Goal: Task Accomplishment & Management: Manage account settings

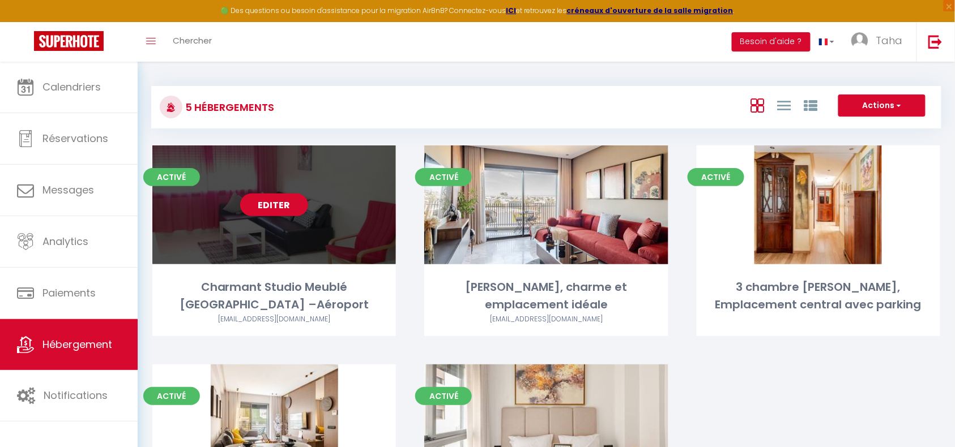
click at [270, 240] on div "Editer" at bounding box center [273, 205] width 243 height 119
click at [271, 215] on link "Editer" at bounding box center [274, 205] width 68 height 23
select select "3"
select select "2"
select select "1"
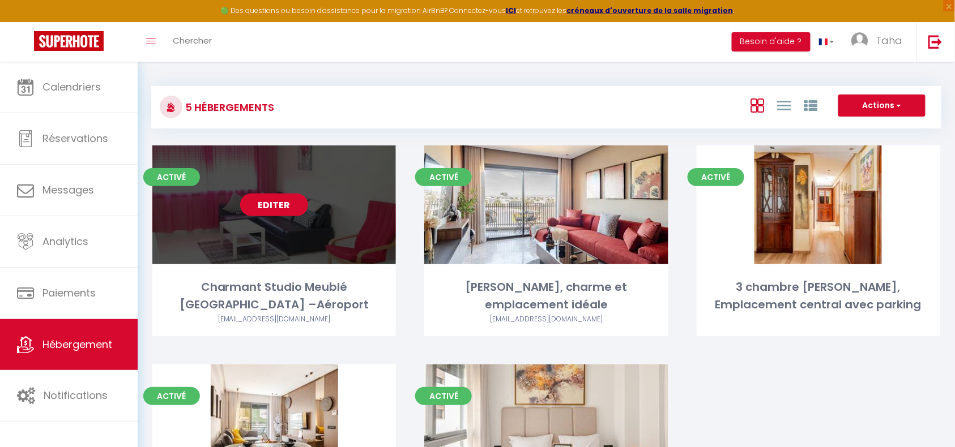
select select "1"
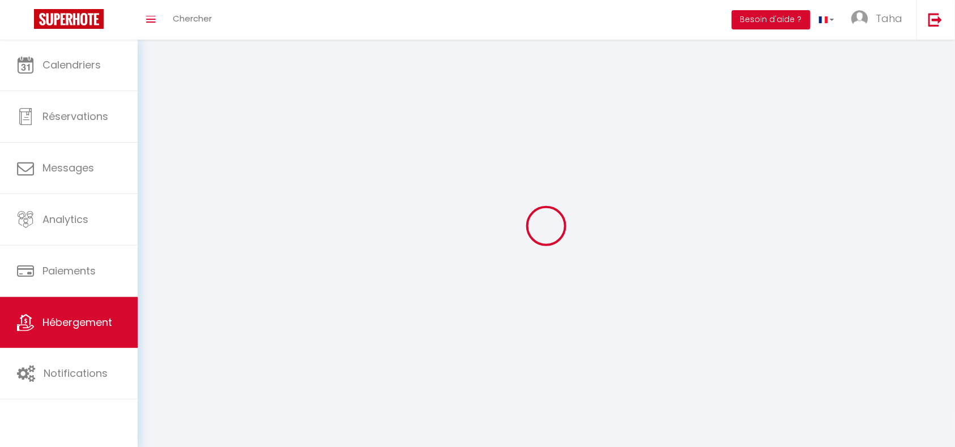
select select
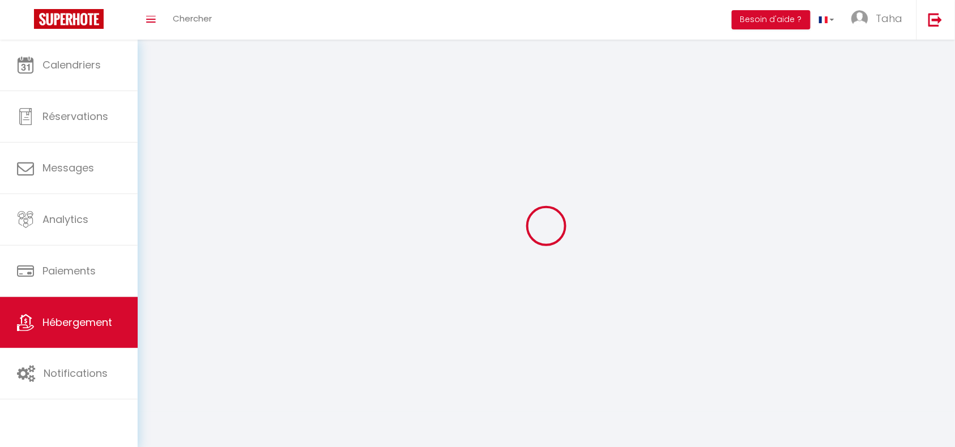
select select
checkbox input "false"
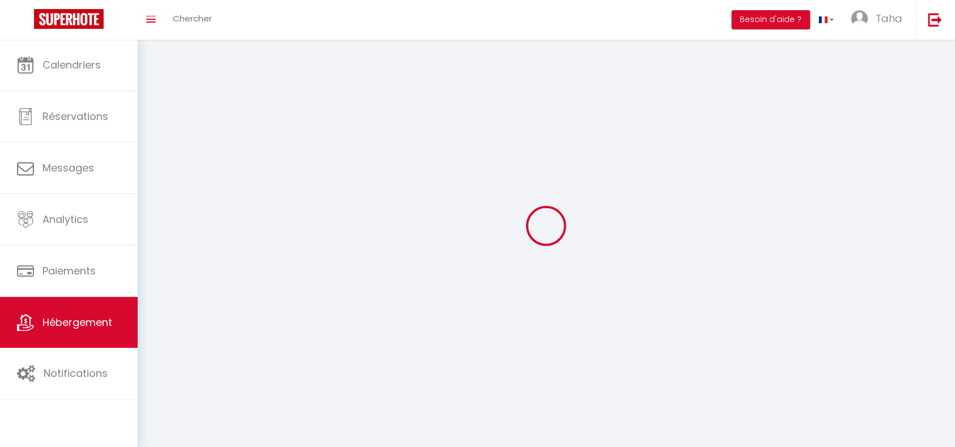
select select
select select "1"
select select
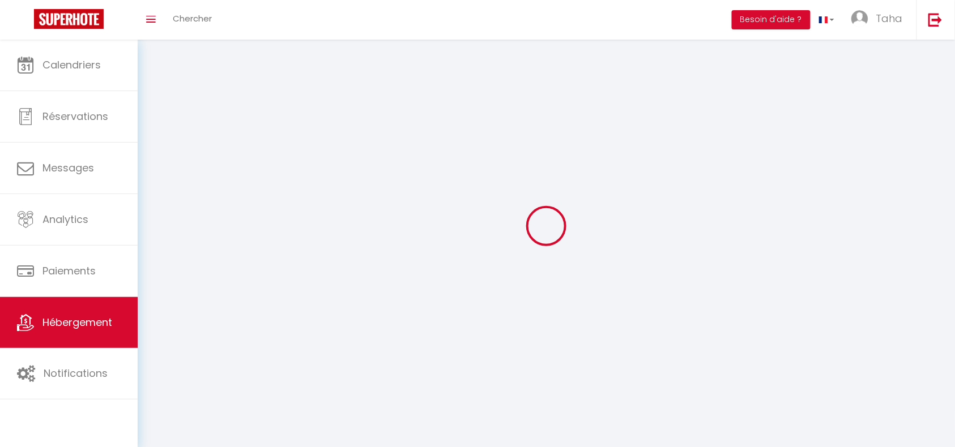
select select
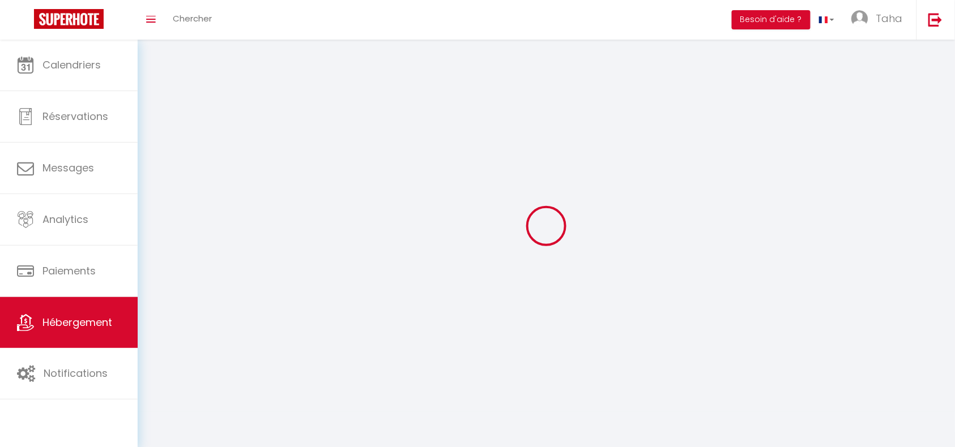
checkbox input "false"
select select
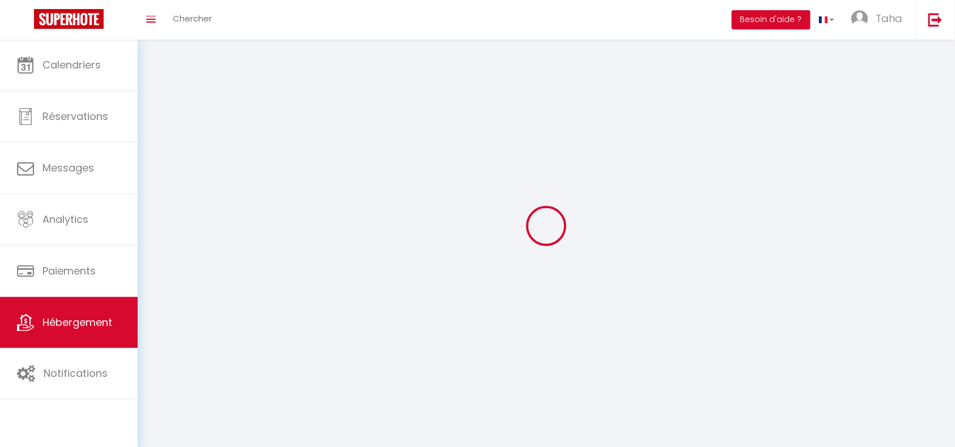
select select
select select "28"
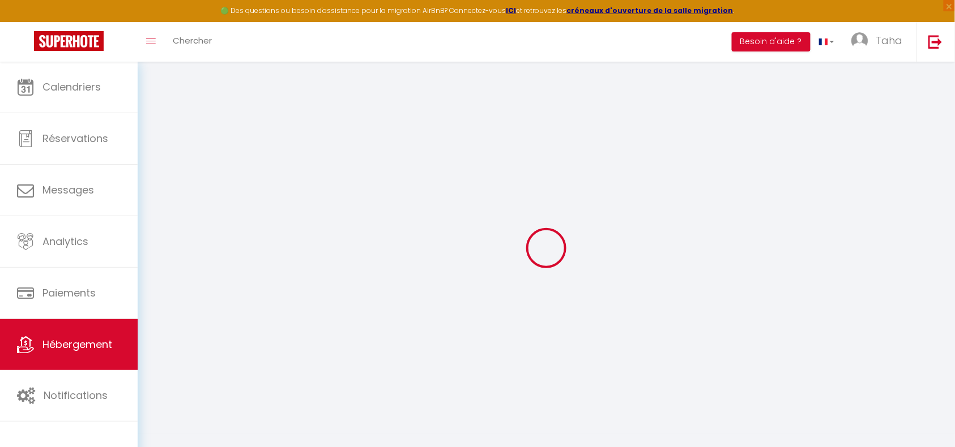
select select
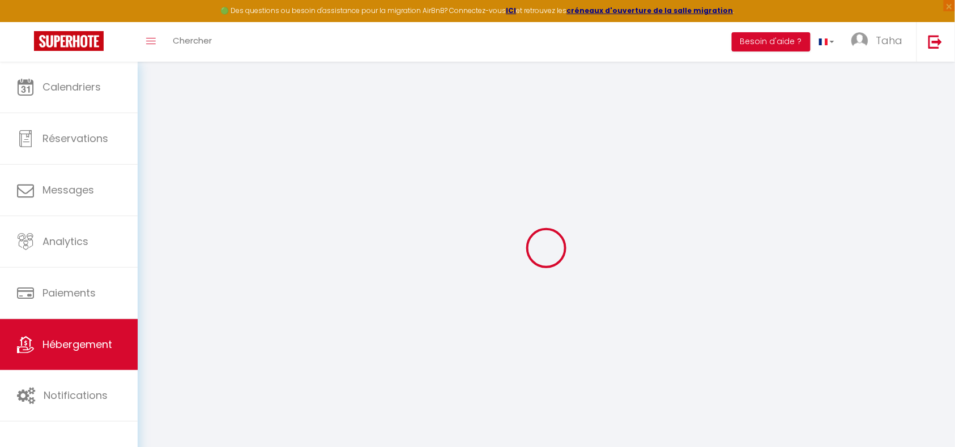
select select
checkbox input "false"
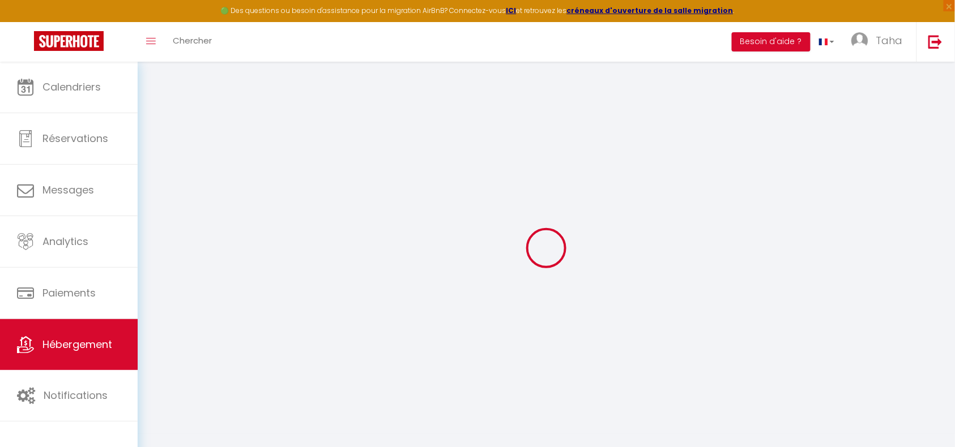
select select
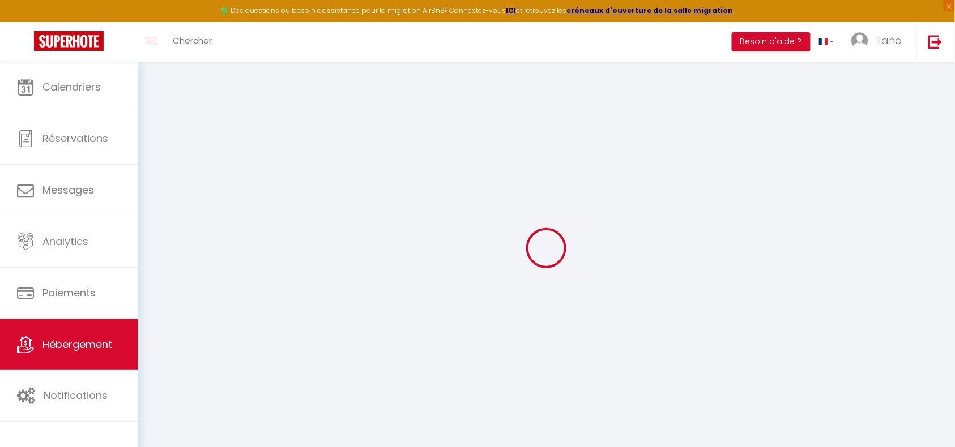
select select
checkbox input "false"
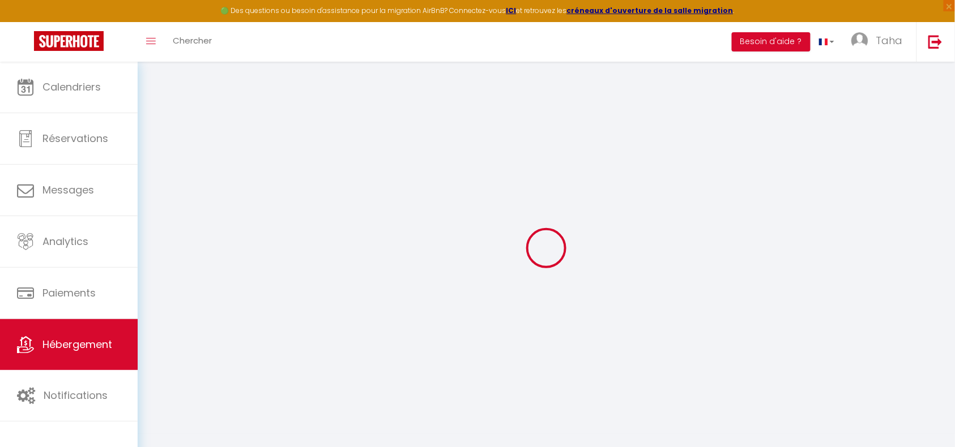
checkbox input "false"
select select
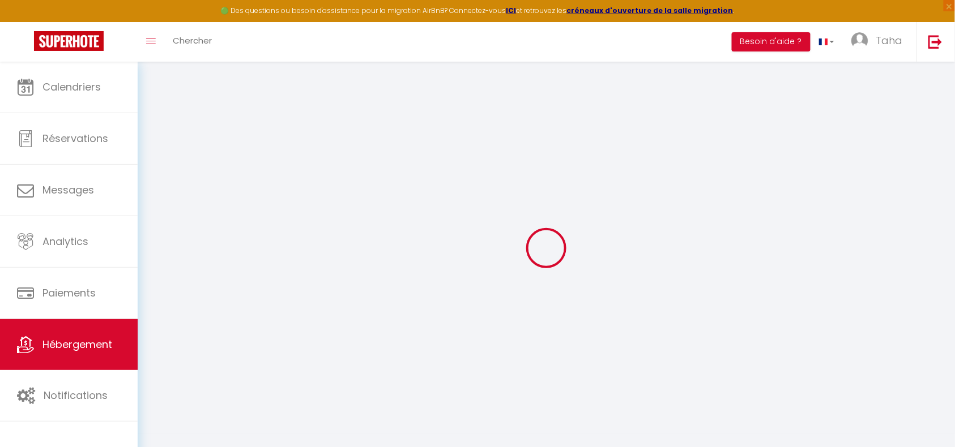
select select
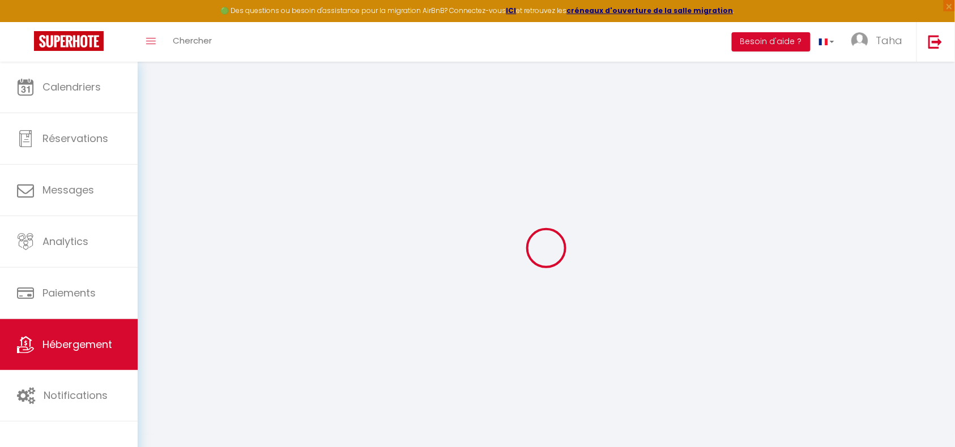
checkbox input "false"
select select
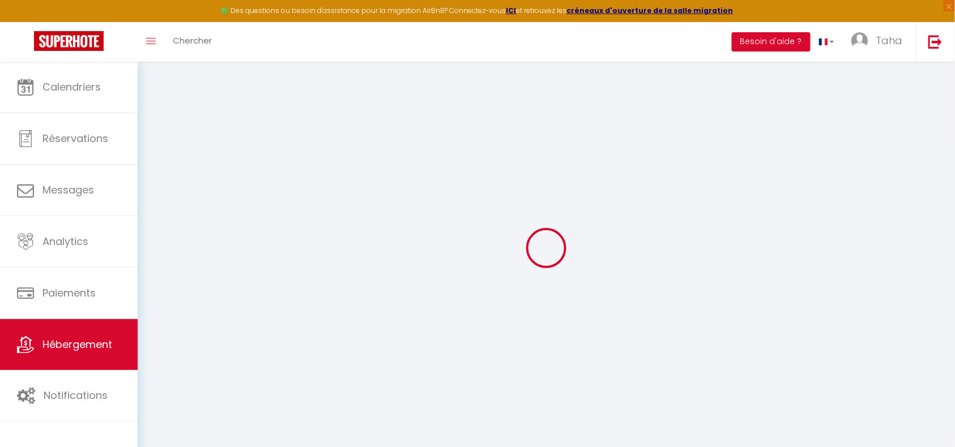
select select
checkbox input "false"
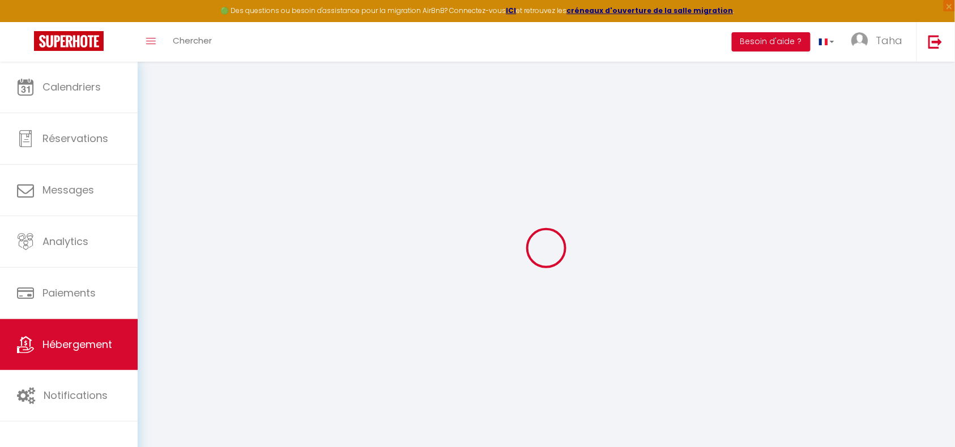
checkbox input "false"
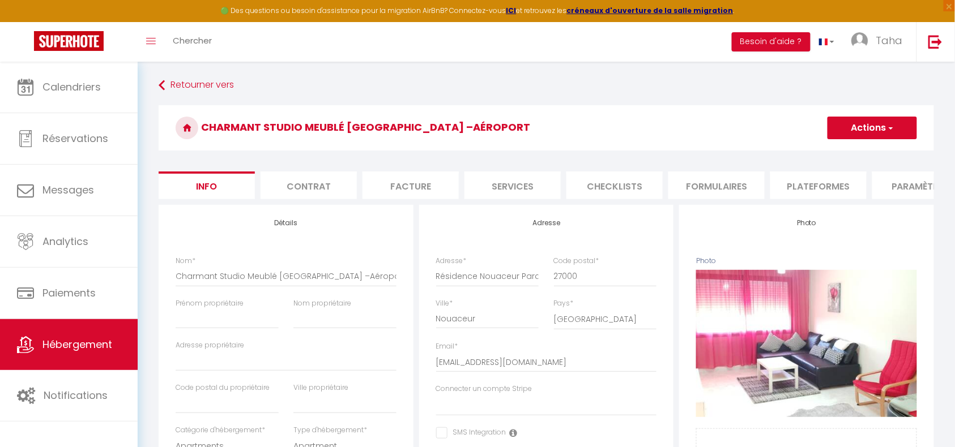
select select
checkbox input "false"
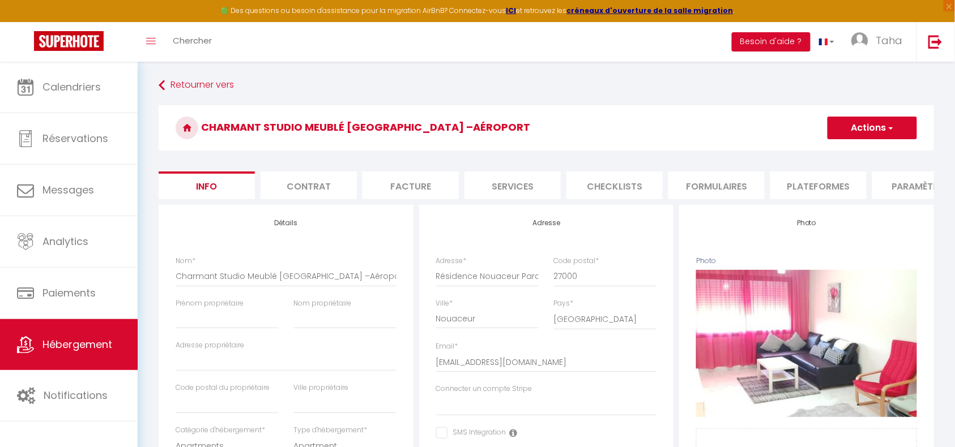
click at [313, 174] on li "Contrat" at bounding box center [308, 186] width 96 height 28
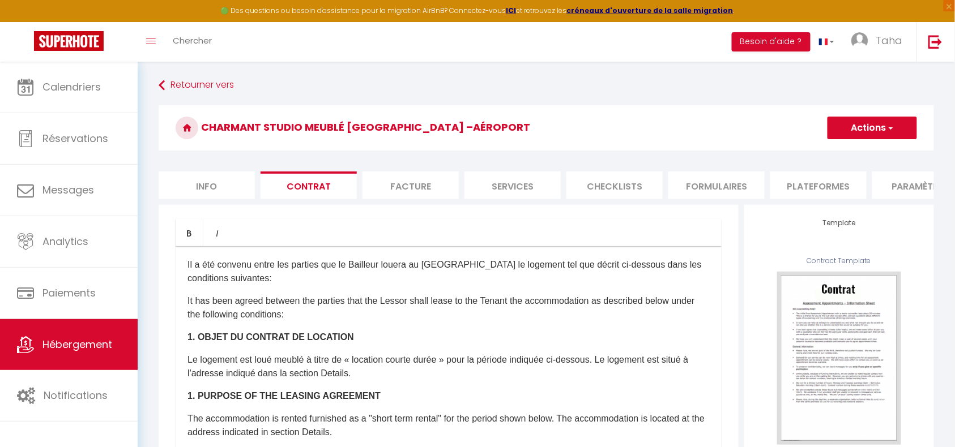
click at [234, 342] on strong "1. OBJET DU CONTRAT DE LOCATION" at bounding box center [270, 337] width 166 height 10
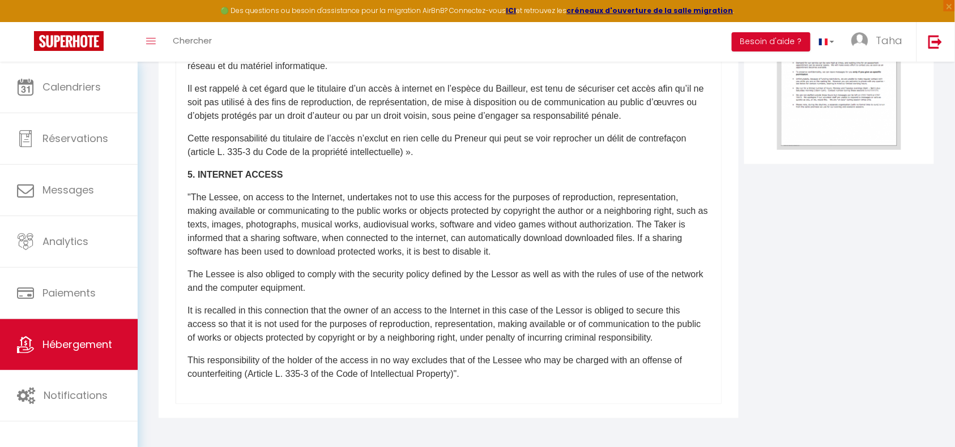
scroll to position [306, 0]
click at [532, 386] on div "​Il a été convenu entre les parties que le Bailleur louera au [GEOGRAPHIC_DATA]…" at bounding box center [449, 177] width 546 height 453
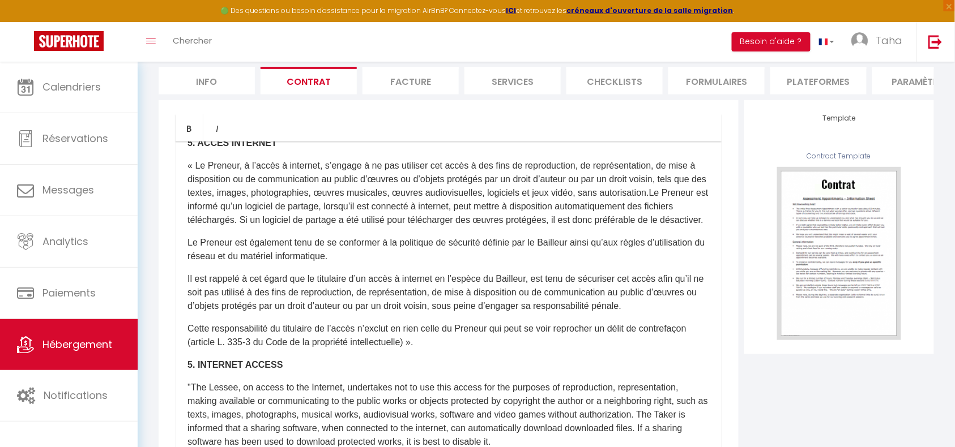
scroll to position [1014, 0]
click at [356, 236] on p "Le Preneur est également tenu de se conformer à la politique de sécurité défini…" at bounding box center [448, 249] width 522 height 27
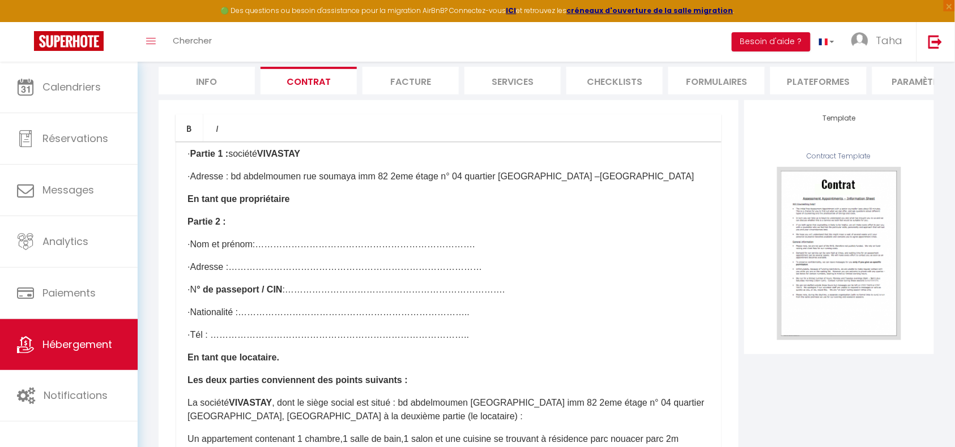
scroll to position [0, 0]
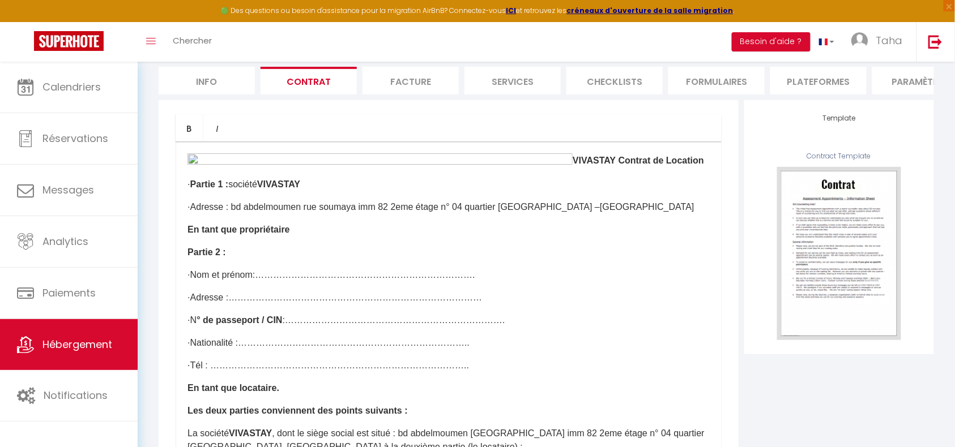
click at [578, 165] on b "VIVASTAY" at bounding box center [593, 161] width 43 height 10
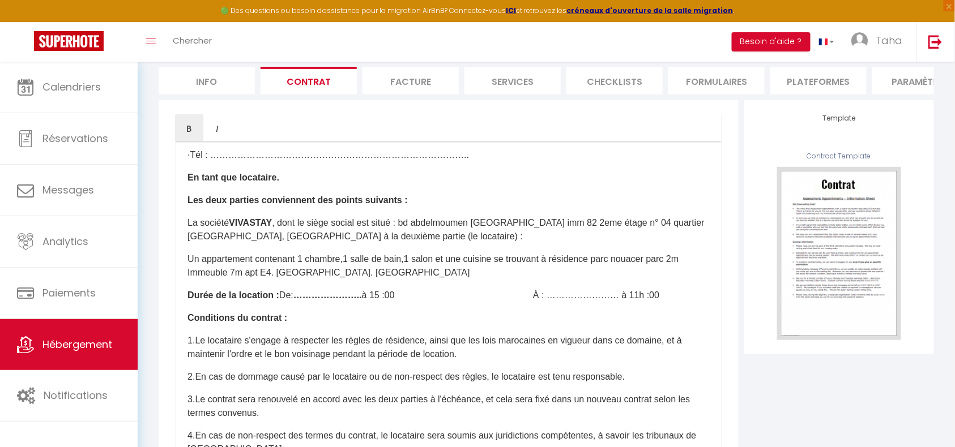
scroll to position [358, 0]
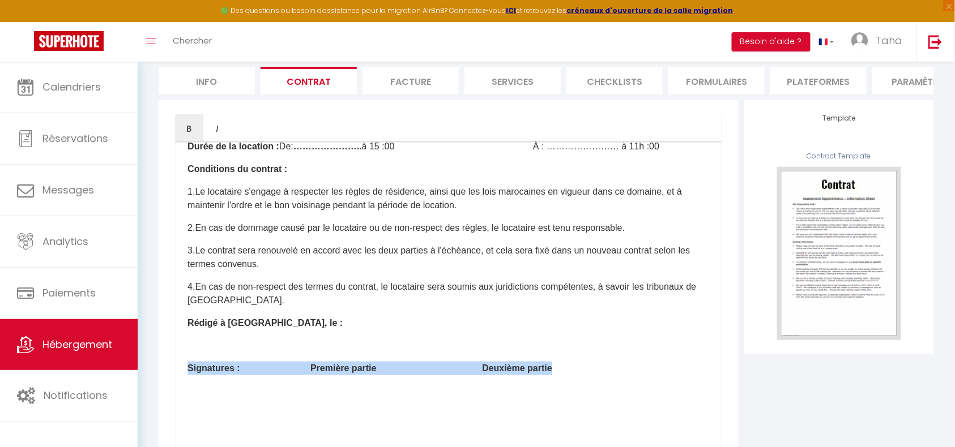
drag, startPoint x: 610, startPoint y: 386, endPoint x: 183, endPoint y: 384, distance: 426.9
click at [183, 384] on div "VIVASTAY Contrat de Location · Partie 1 : société VIVASTAY · Adresse : bd [PERS…" at bounding box center [449, 368] width 546 height 453
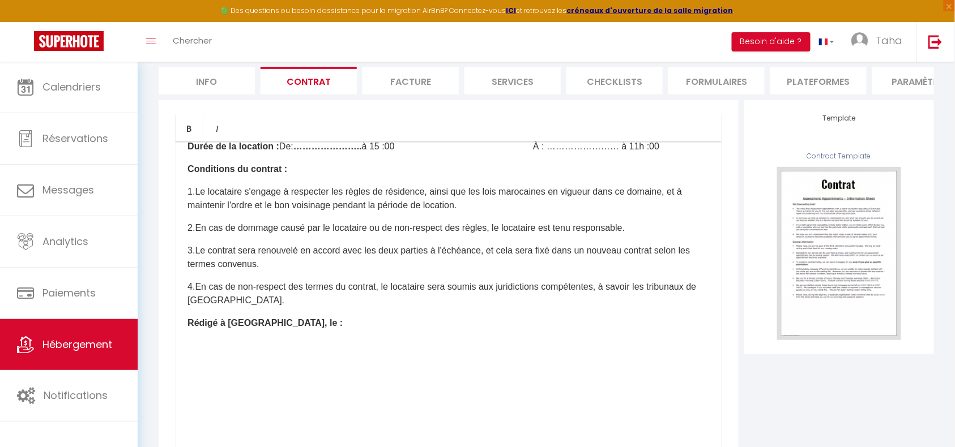
click at [525, 84] on li "Services" at bounding box center [512, 81] width 96 height 28
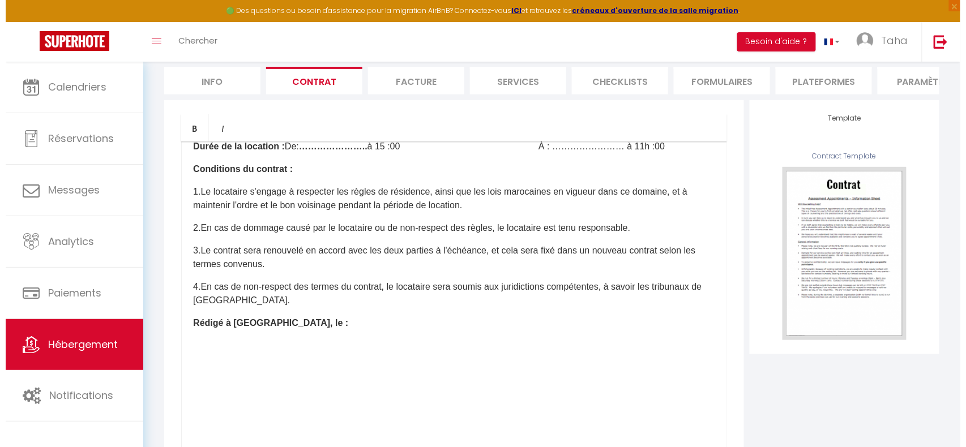
scroll to position [62, 0]
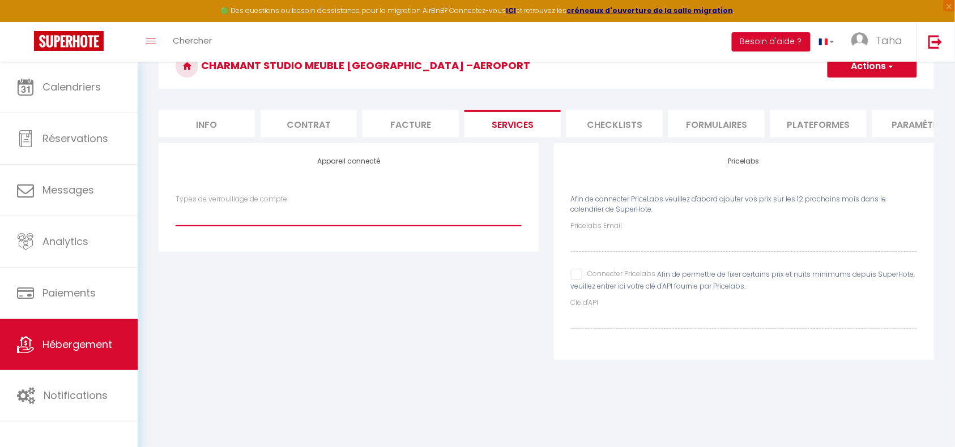
click at [242, 226] on select "Types de verrouillage de compte" at bounding box center [349, 215] width 346 height 22
click at [225, 217] on select "Types de verrouillage de compte" at bounding box center [349, 215] width 346 height 22
click at [223, 251] on div "Appareil connecté Types de verrouillage de compte" at bounding box center [349, 197] width 380 height 108
click at [212, 226] on select "Types de verrouillage de compte" at bounding box center [349, 215] width 346 height 22
select select
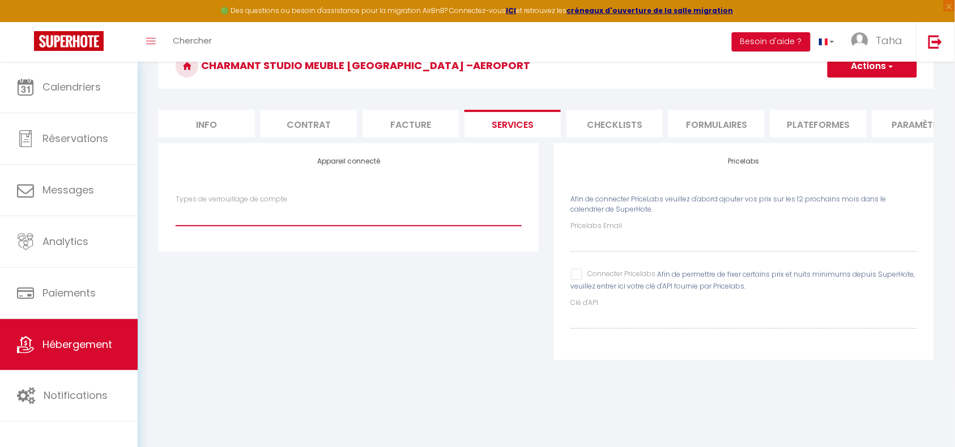
click at [176, 216] on select "Types de verrouillage de compte" at bounding box center [349, 215] width 346 height 22
click at [417, 226] on select "Types de verrouillage de compte" at bounding box center [349, 215] width 346 height 22
click at [247, 202] on div "Appareil connecté Types de verrouillage de compte" at bounding box center [349, 197] width 380 height 108
click at [343, 202] on div "Appareil connecté Types de verrouillage de compte" at bounding box center [349, 197] width 380 height 108
click at [352, 165] on h4 "Appareil connecté" at bounding box center [349, 161] width 346 height 8
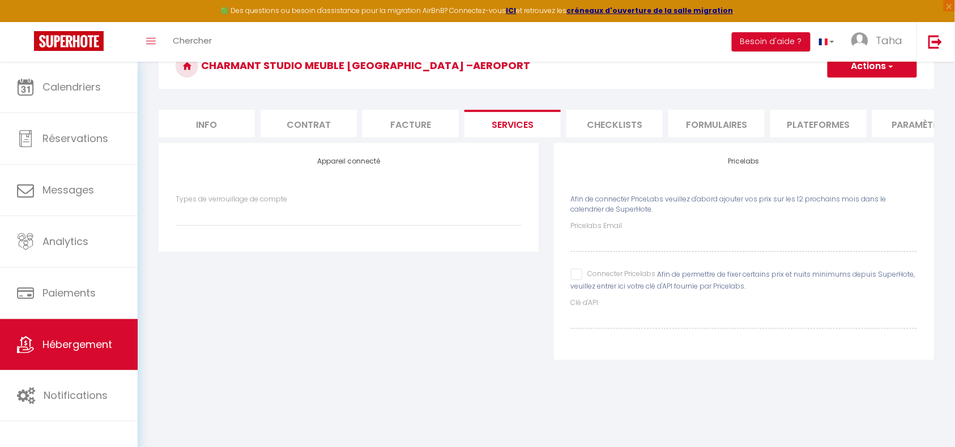
click at [306, 251] on div "Appareil connecté Types de verrouillage de compte" at bounding box center [349, 197] width 380 height 108
click at [266, 250] on div "Appareil connecté Types de verrouillage de compte" at bounding box center [349, 197] width 380 height 108
click at [259, 225] on select "Types de verrouillage de compte" at bounding box center [349, 215] width 346 height 22
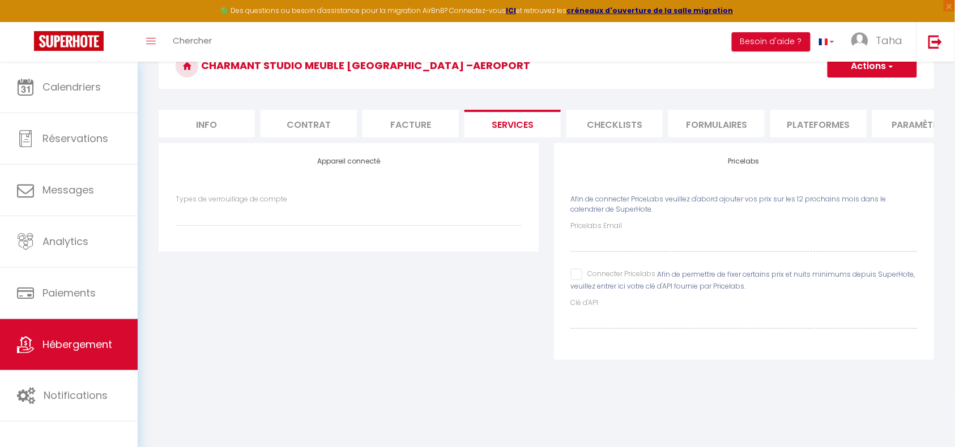
click at [614, 123] on li "Checklists" at bounding box center [614, 124] width 96 height 28
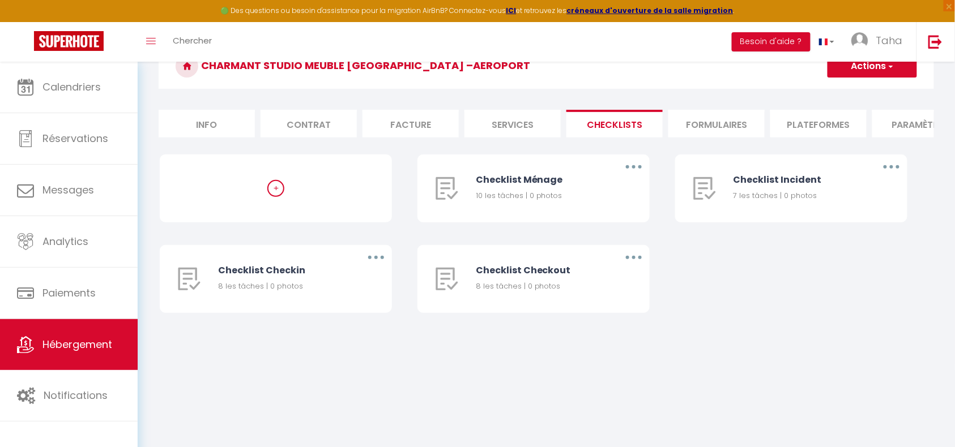
click at [700, 118] on li "Formulaires" at bounding box center [716, 124] width 96 height 28
select select
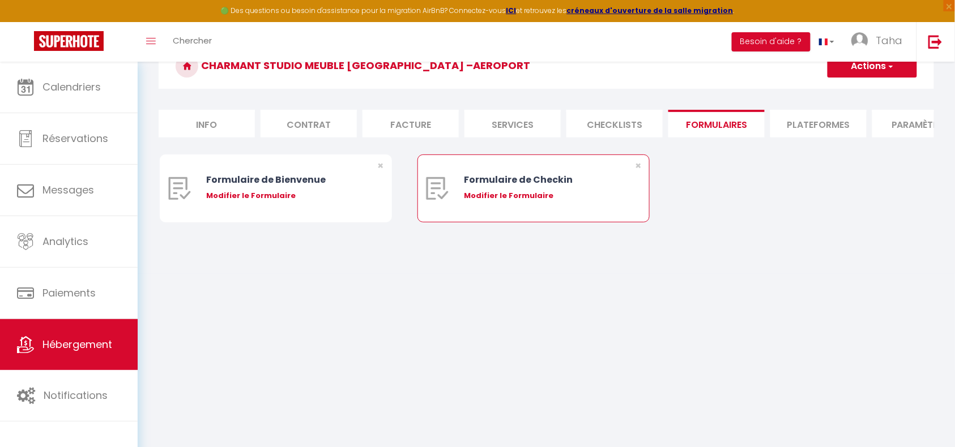
click at [499, 186] on div "Formulaire de Checkin" at bounding box center [543, 180] width 158 height 14
click at [502, 202] on div "Modifier le Formulaire" at bounding box center [543, 195] width 158 height 11
type input "Formulaire de Checkin"
type input "Afin de confirmer votre arrivée et recevoir la procédure d'accès à l'appartemen…"
select select "[object Object]"
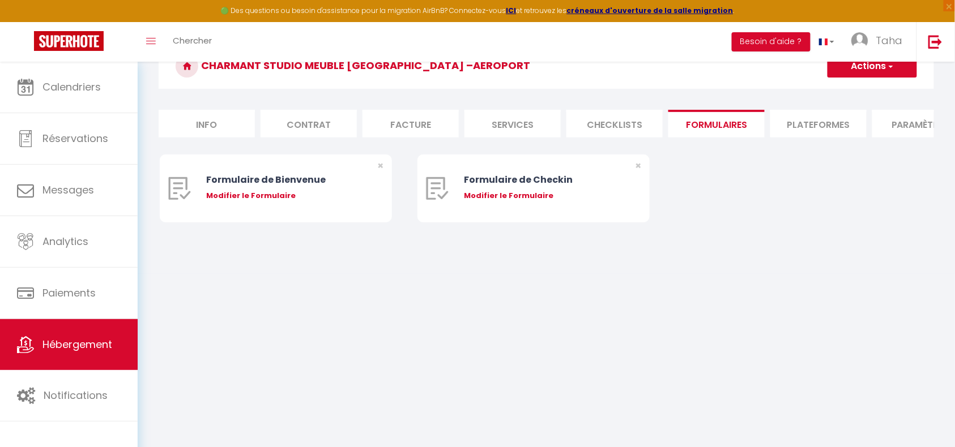
radio input "true"
type input "[URL][DOMAIN_NAME]"
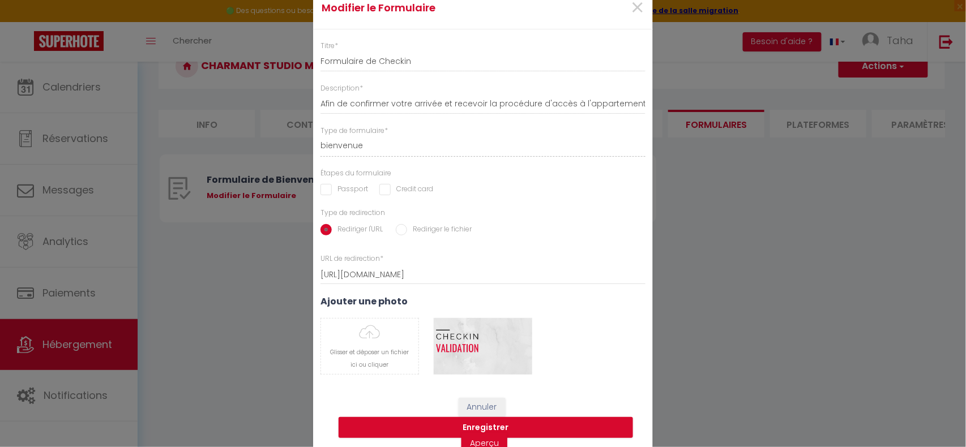
click at [322, 191] on input "Passport" at bounding box center [344, 189] width 48 height 11
checkbox input "true"
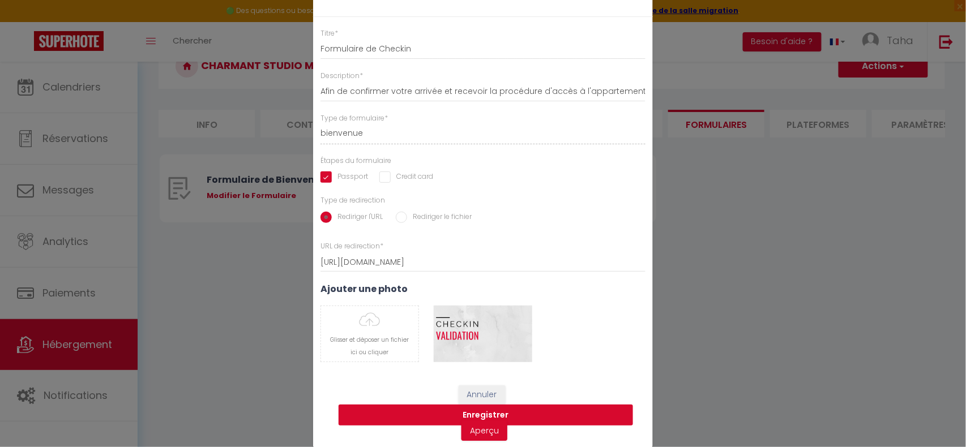
click at [445, 415] on button "Enregistrer" at bounding box center [486, 416] width 294 height 22
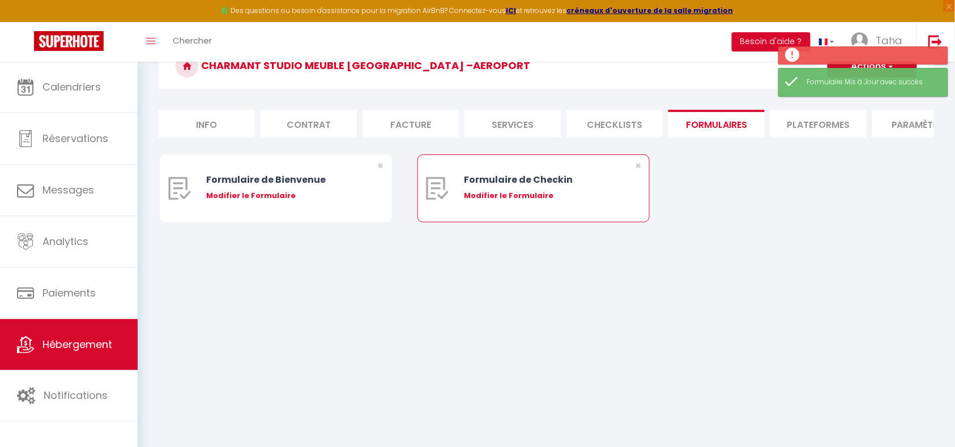
click at [507, 202] on div "Modifier le Formulaire" at bounding box center [543, 195] width 158 height 11
type input "Formulaire de Checkin"
type input "Afin de confirmer votre arrivée et recevoir la procédure d'accès à l'appartemen…"
select select "[object Object]"
radio input "true"
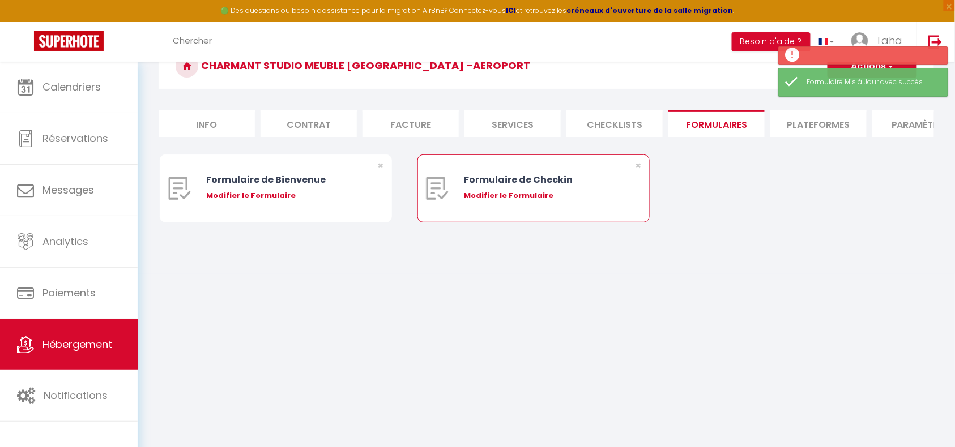
type input "[URL][DOMAIN_NAME]"
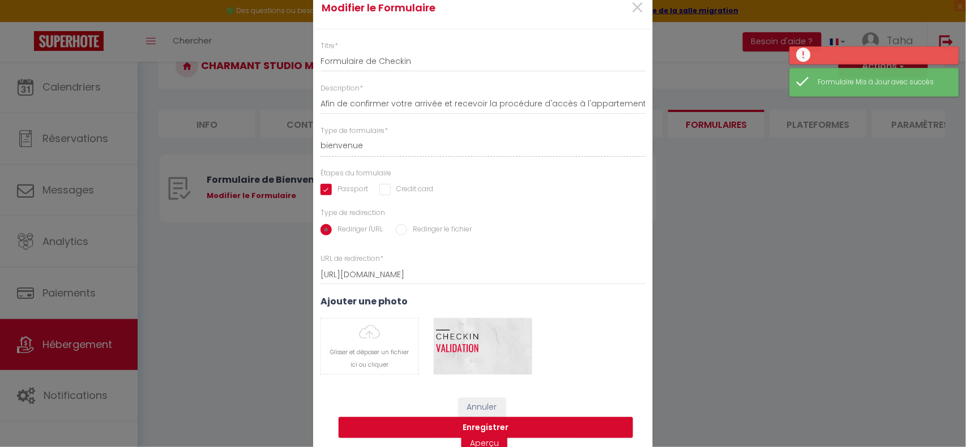
scroll to position [12, 0]
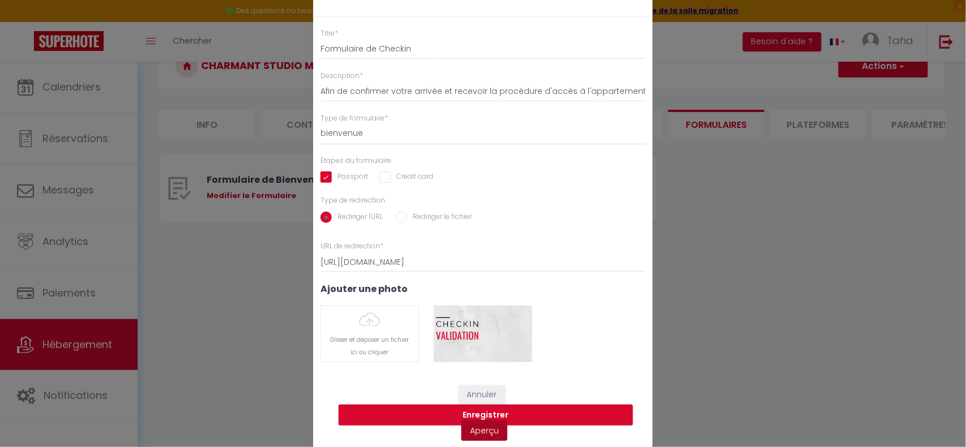
click at [477, 436] on link "Aperçu" at bounding box center [484, 431] width 46 height 20
click at [352, 351] on input "file" at bounding box center [369, 333] width 97 height 55
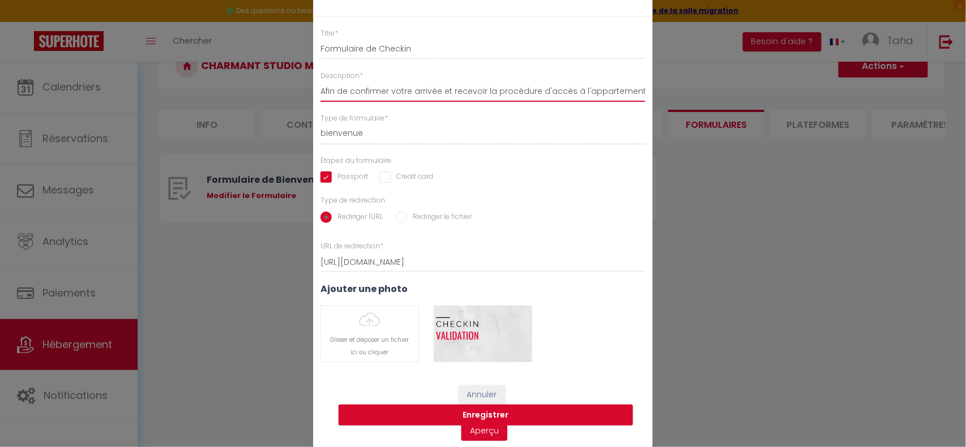
click at [368, 98] on input "Afin de confirmer votre arrivée et recevoir la procédure d'accès à l'appartemen…" at bounding box center [482, 92] width 325 height 20
drag, startPoint x: 368, startPoint y: 98, endPoint x: 325, endPoint y: 87, distance: 44.5
click at [325, 87] on input "Afin de confirmer votre arrivée et recevoir la procédure d'accès à l'appartemen…" at bounding box center [482, 92] width 325 height 20
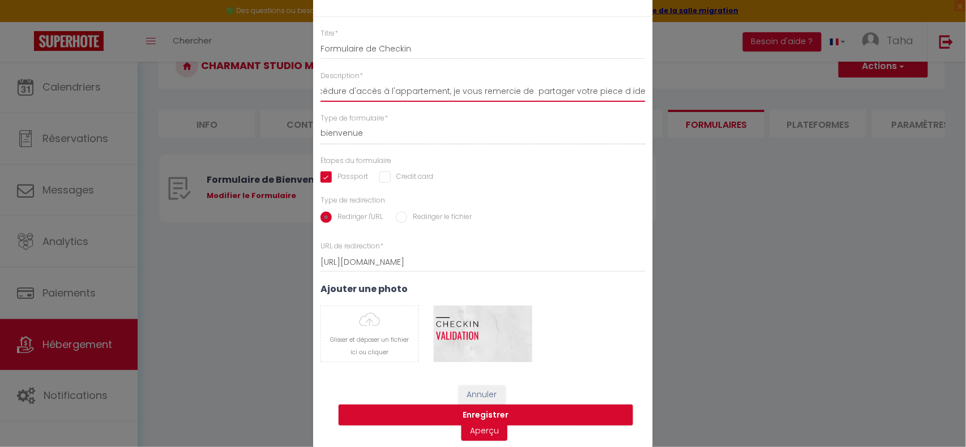
click button "Supprimer" at bounding box center [483, 334] width 54 height 17
type input "Afin de confirmer votre arrivée et recevoir la procédure d'accès à l'appartemen…"
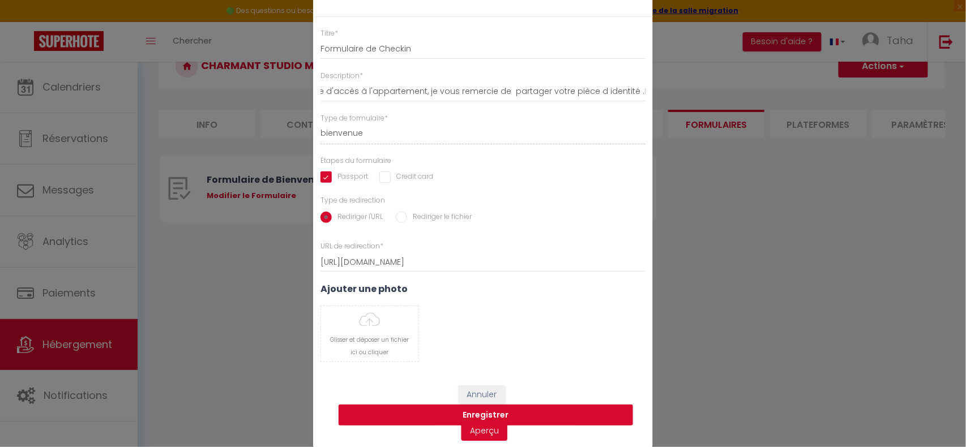
click at [583, 411] on button "Enregistrer" at bounding box center [486, 416] width 294 height 22
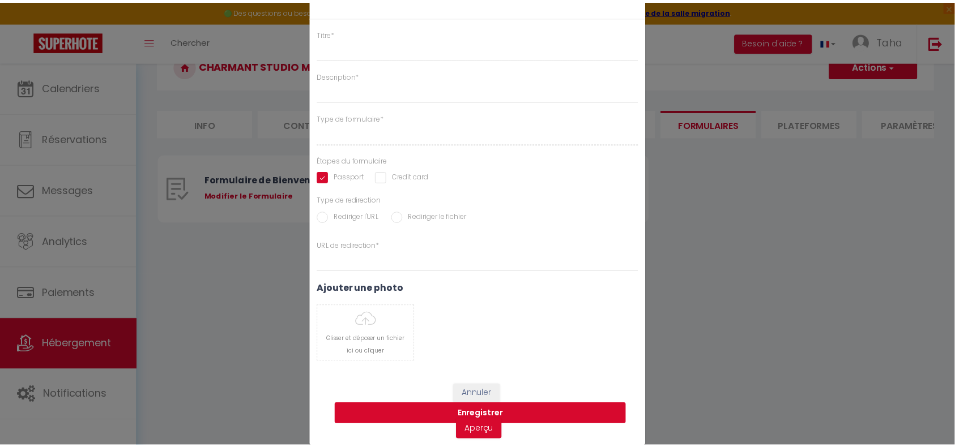
scroll to position [0, 0]
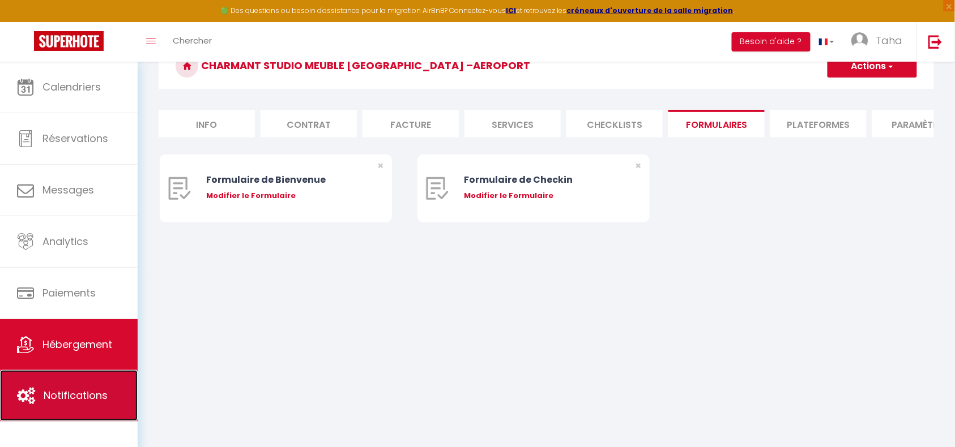
click at [82, 407] on link "Notifications" at bounding box center [69, 395] width 138 height 51
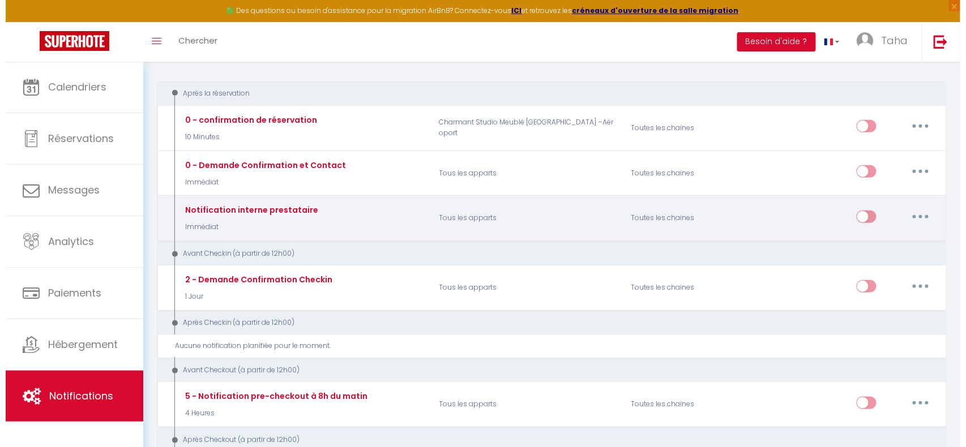
scroll to position [174, 0]
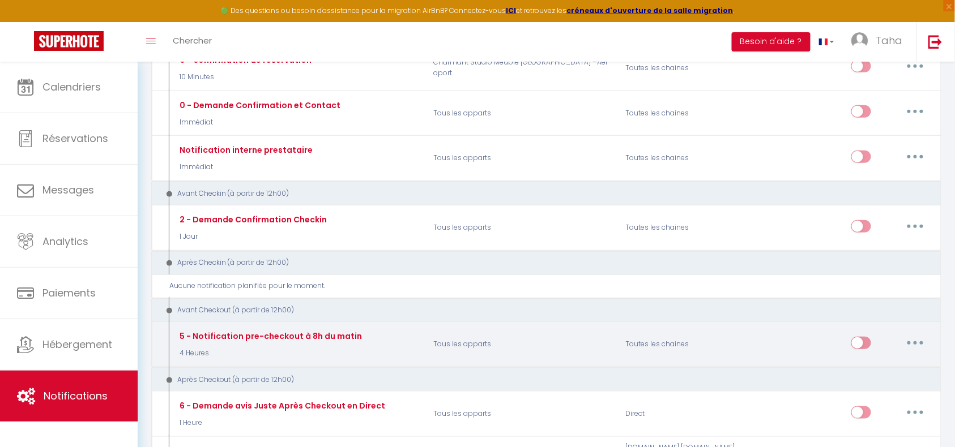
click at [913, 347] on button "button" at bounding box center [915, 343] width 32 height 18
click at [888, 363] on link "Editer" at bounding box center [886, 368] width 84 height 19
type input "5 - Notification pre-checkout à 8h du matin"
select select "4"
select select "4 Heures"
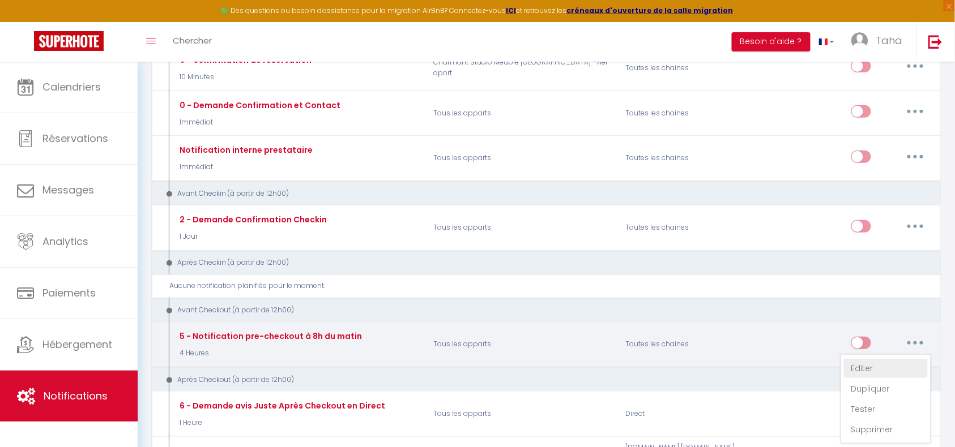
select select "if_booking_is_paid"
checkbox input "true"
checkbox input "false"
radio input "true"
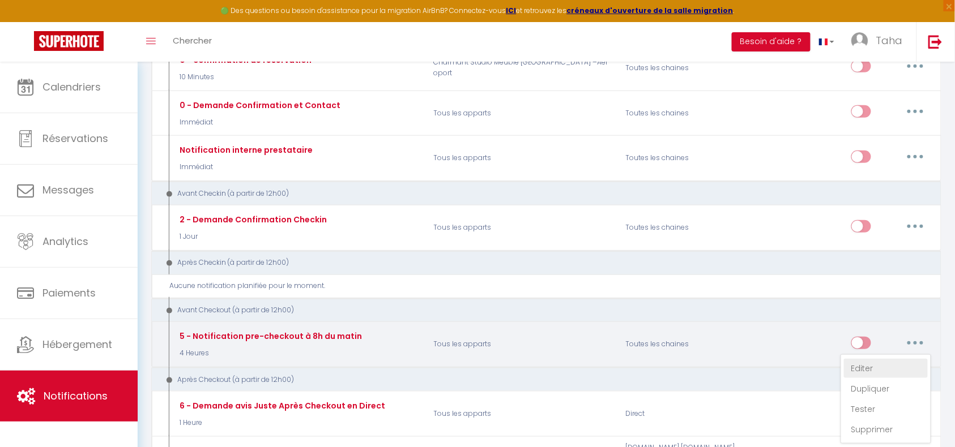
type input "Procédure pour votre départ - [RENTAL:NAME] - [GUEST:FIRST_NAME] [GUEST:NAME]"
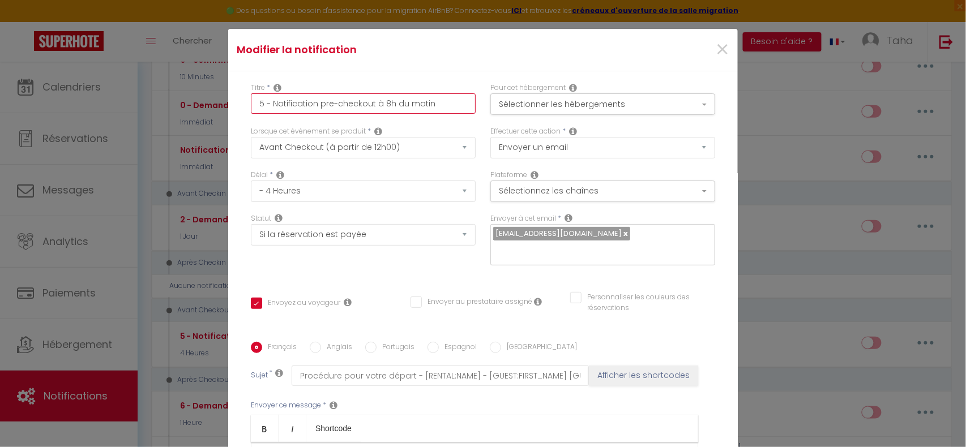
drag, startPoint x: 436, startPoint y: 103, endPoint x: 374, endPoint y: 112, distance: 62.4
click at [374, 112] on input "5 - Notification pre-checkout à 8h du matin" at bounding box center [363, 103] width 225 height 20
type input "5 - Notification pre-checkout à"
checkbox input "true"
checkbox input "false"
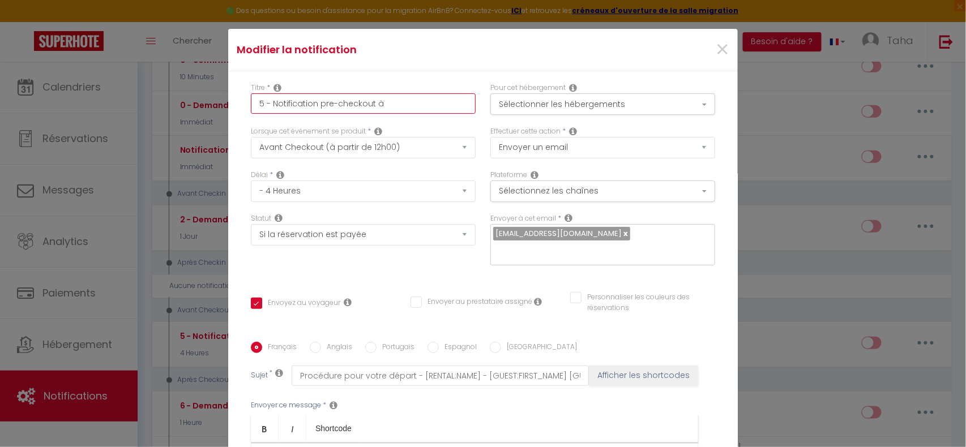
checkbox input "false"
type input "5 - Notification pre-checkout"
checkbox input "true"
checkbox input "false"
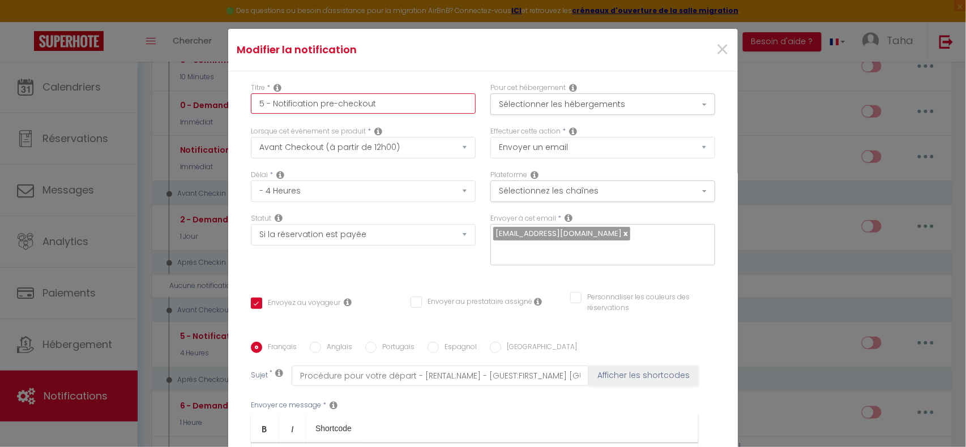
click at [313, 103] on input "5 - Notification pre-checkout" at bounding box center [363, 103] width 225 height 20
type input "5 - Notification pre-checkout"
checkbox input "true"
checkbox input "false"
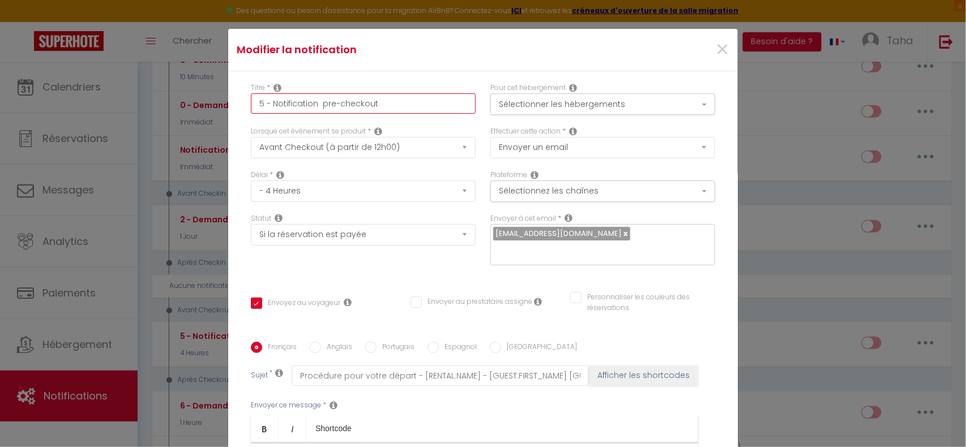
type input "5 - Notification i pre-checkout"
checkbox input "true"
checkbox input "false"
type input "5 - Notification in pre-checkout"
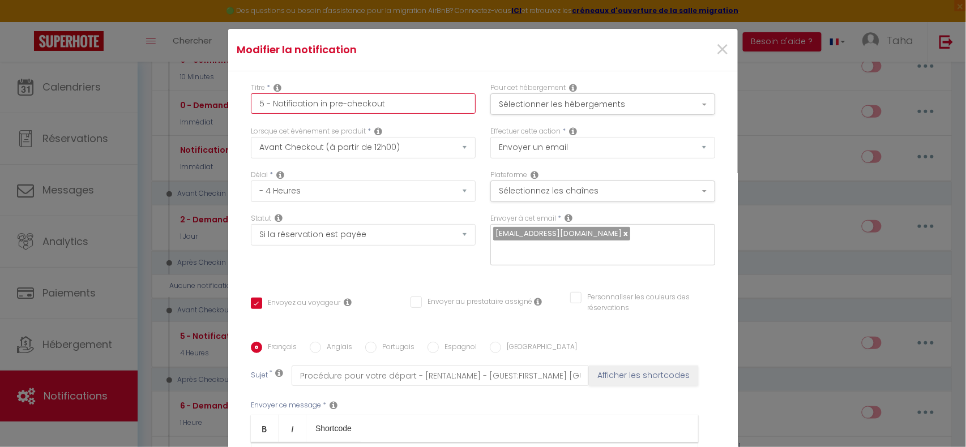
checkbox input "true"
checkbox input "false"
type input "5 - Notification ins pre-checkout"
checkbox input "true"
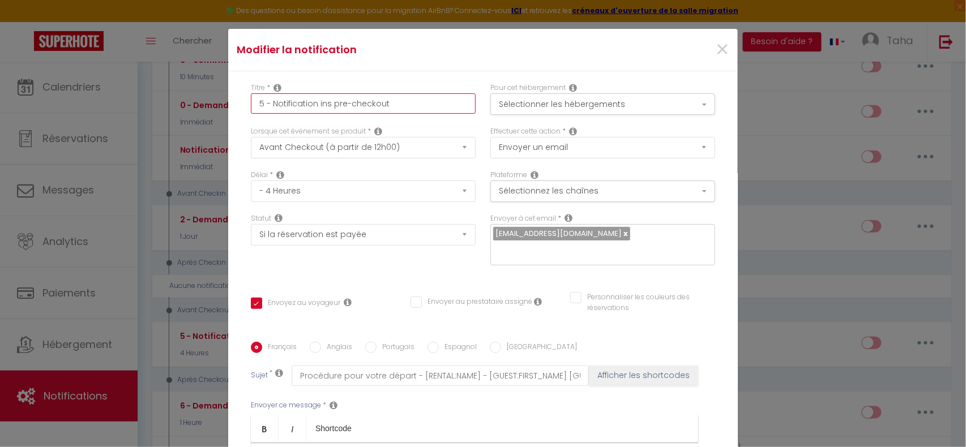
checkbox input "false"
type input "5 - Notification inst pre-checkout"
checkbox input "true"
checkbox input "false"
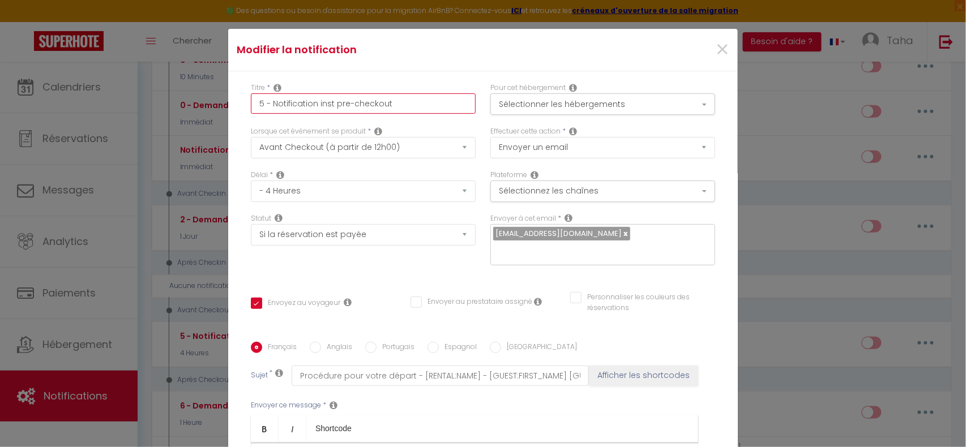
checkbox input "false"
type input "5 - Notification instr pre-checkout"
checkbox input "true"
checkbox input "false"
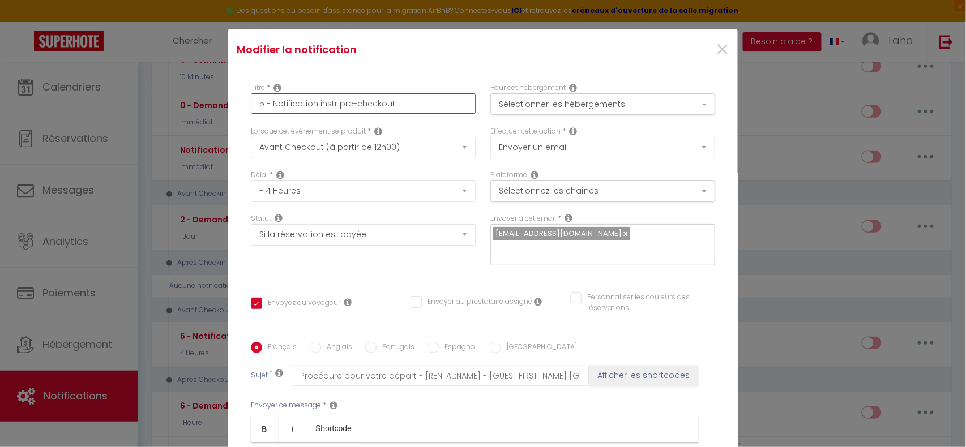
type input "5 - Notification instru pre-checkout"
checkbox input "true"
checkbox input "false"
type input "5 - Notification instruc pre-checkout"
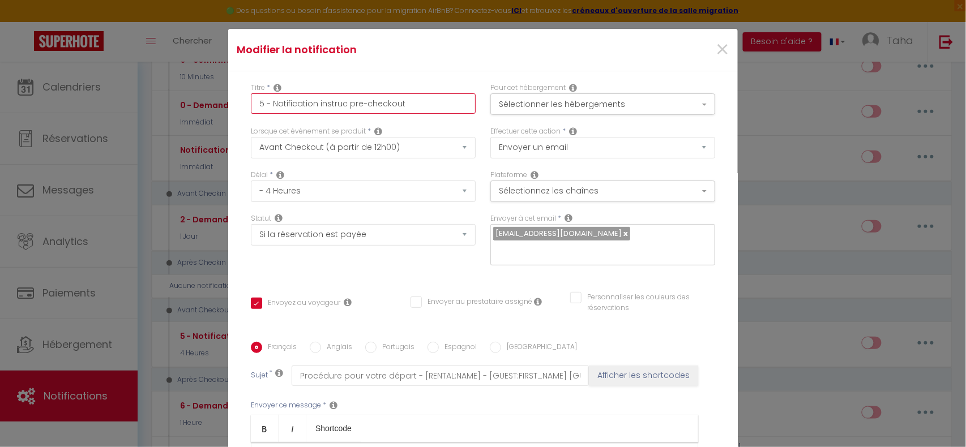
checkbox input "true"
checkbox input "false"
type input "5 - Notification instruct pre-checkout"
checkbox input "true"
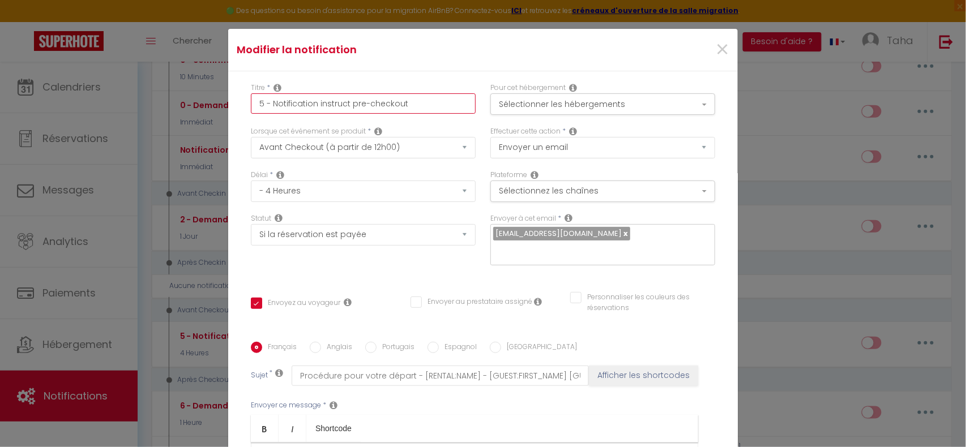
checkbox input "false"
type input "5 - Notification instructi pre-checkout"
checkbox input "true"
checkbox input "false"
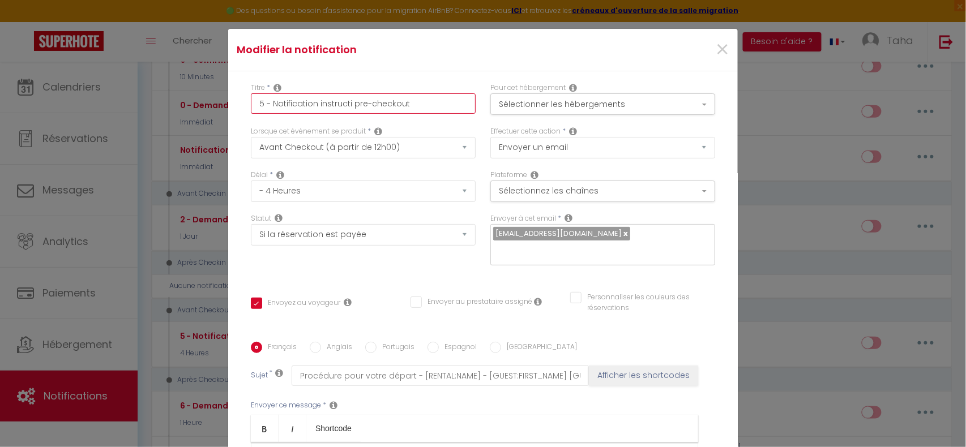
checkbox input "false"
type input "5 - Notification instructio pre-checkout"
checkbox input "true"
checkbox input "false"
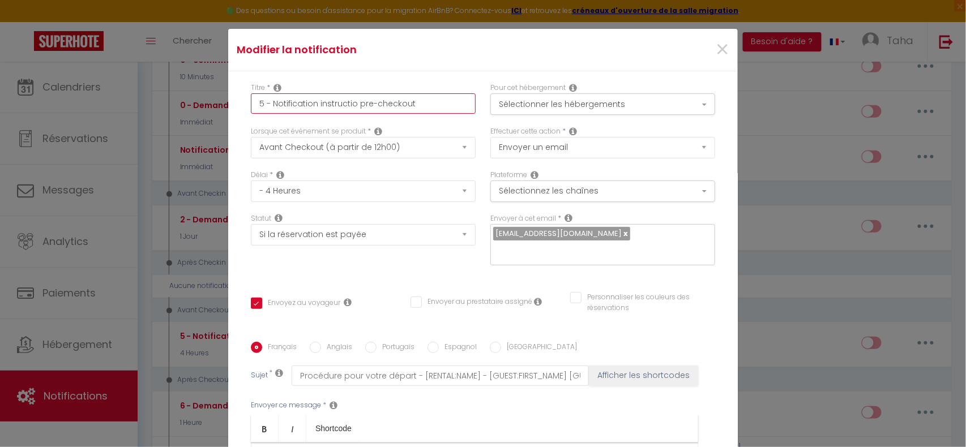
type input "5 - Notification instruction pre-checkout"
checkbox input "true"
checkbox input "false"
type input "5 - Notification instruction pre-checkout"
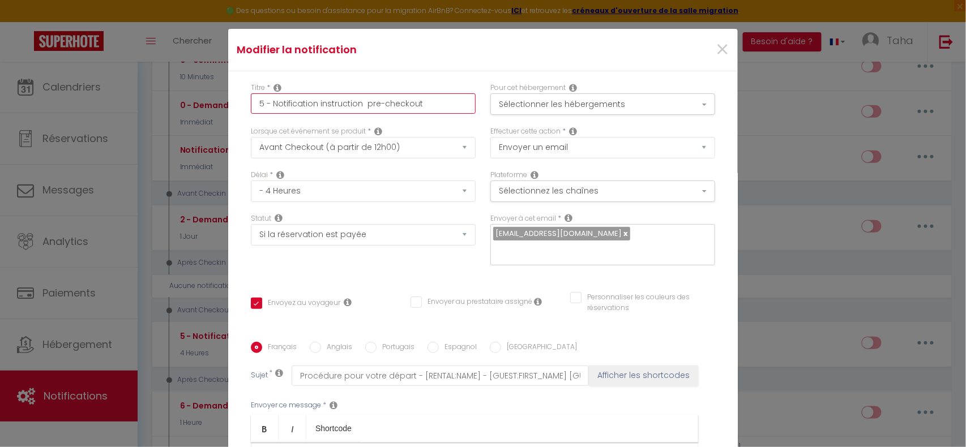
checkbox input "true"
checkbox input "false"
type input "5 - Notification instruction pre-checkout"
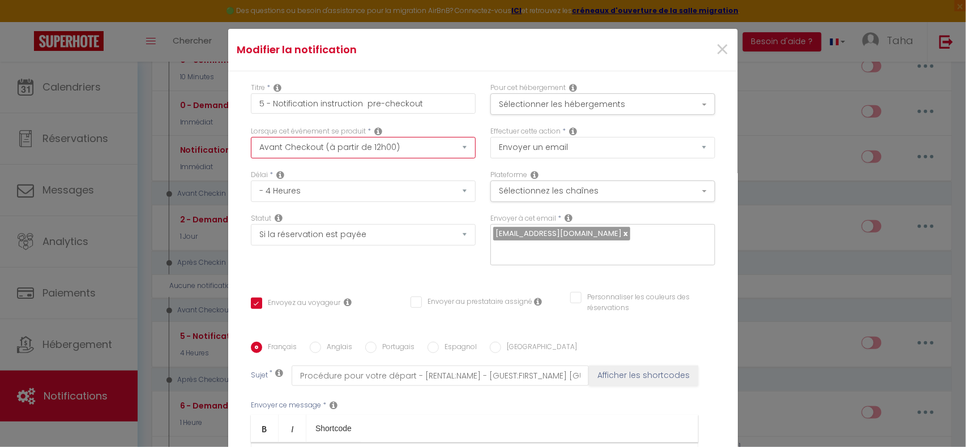
click at [363, 152] on select "Après la réservation Avant Checkin (à partir de 12h00) Après Checkin (à partir …" at bounding box center [363, 148] width 225 height 22
select select "2"
click at [251, 137] on select "Après la réservation Avant Checkin (à partir de 12h00) Après Checkin (à partir …" at bounding box center [363, 148] width 225 height 22
checkbox input "true"
checkbox input "false"
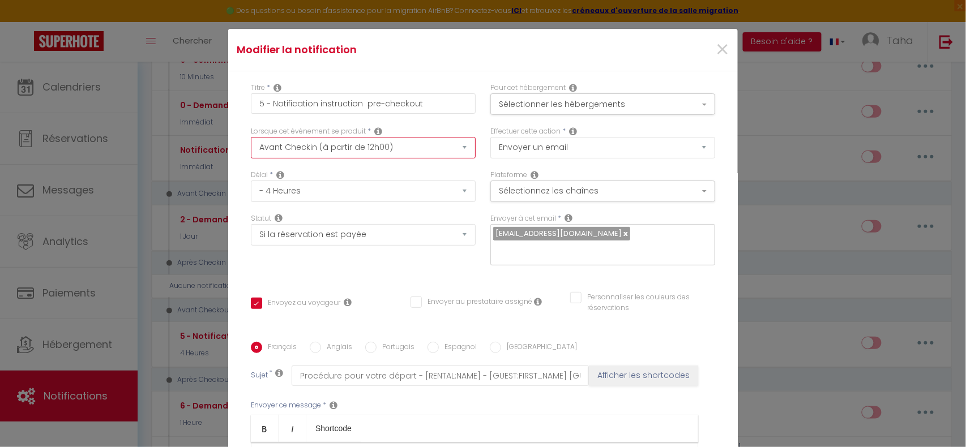
checkbox input "false"
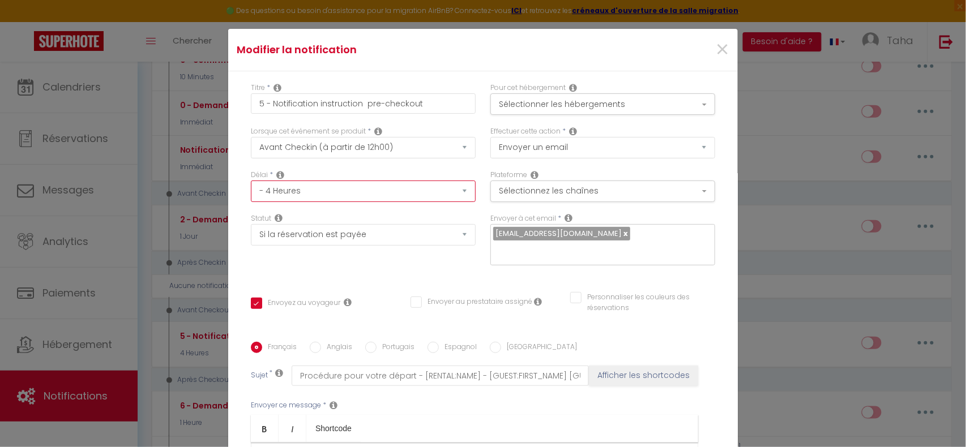
click at [337, 194] on select "Immédiat - 10 Minutes - 1 Heure - 2 Heures - 3 Heures - 4 Heures - 5 Heures - 6…" at bounding box center [363, 192] width 225 height 22
select select "20 Heures"
click at [251, 181] on select "Immédiat - 10 Minutes - 1 Heure - 2 Heures - 3 Heures - 4 Heures - 5 Heures - 6…" at bounding box center [363, 192] width 225 height 22
checkbox input "true"
checkbox input "false"
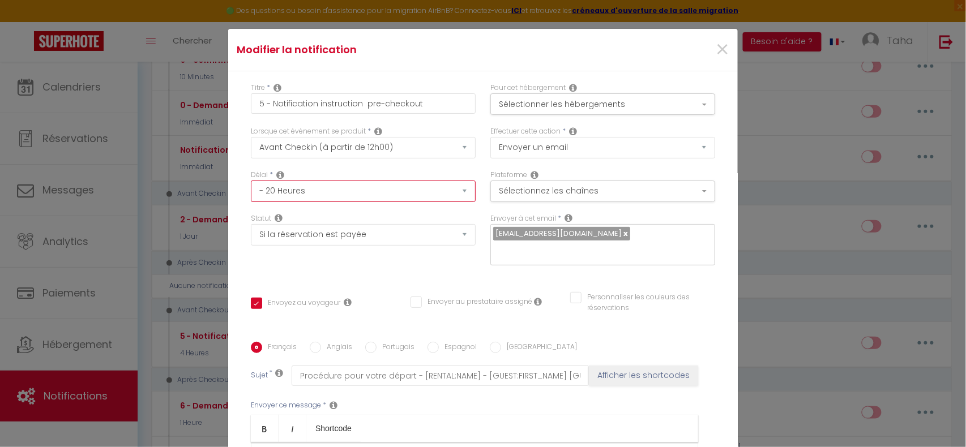
checkbox input "false"
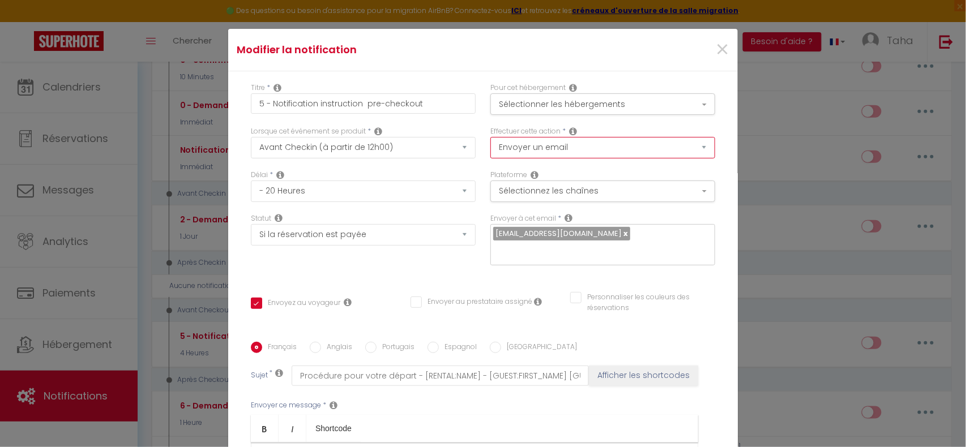
click at [595, 148] on select "Envoyer un email Envoyer un SMS Envoyer une notification push" at bounding box center [602, 148] width 225 height 22
select select "notification"
click at [490, 137] on select "Envoyer un email Envoyer un SMS Envoyer une notification push" at bounding box center [602, 148] width 225 height 22
checkbox input "true"
checkbox input "false"
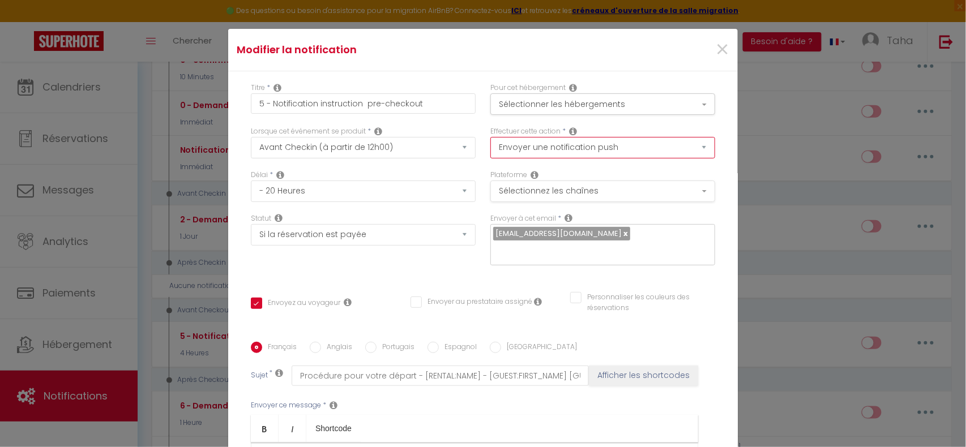
checkbox input "false"
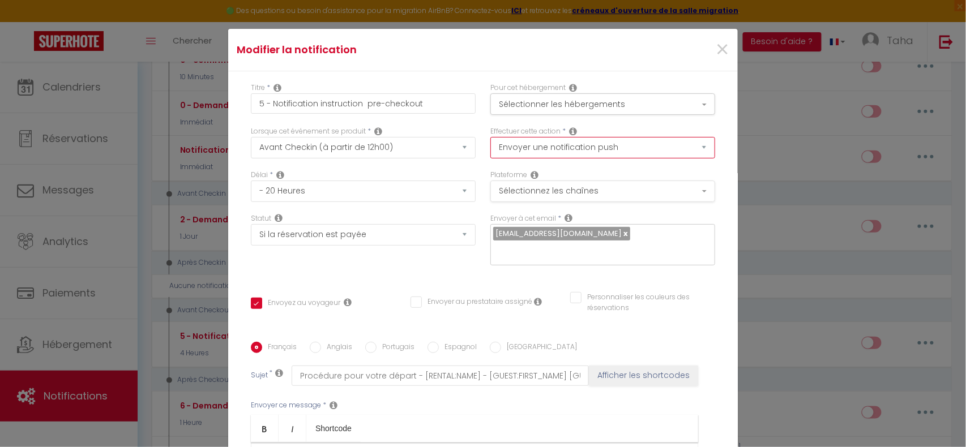
checkbox input "false"
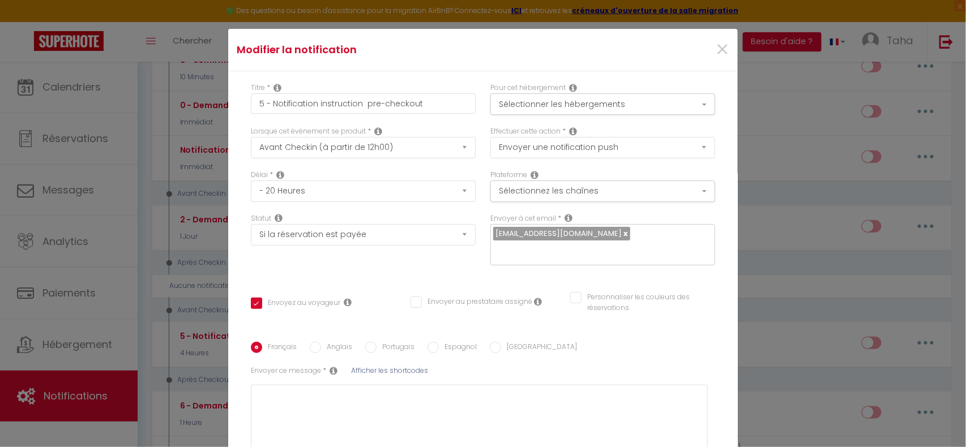
click at [610, 92] on div "Pour cet hébergement Sélectionner les hébergements Tous les apparts Autres Char…" at bounding box center [602, 99] width 225 height 32
click at [596, 102] on button "Sélectionner les hébergements" at bounding box center [602, 104] width 225 height 22
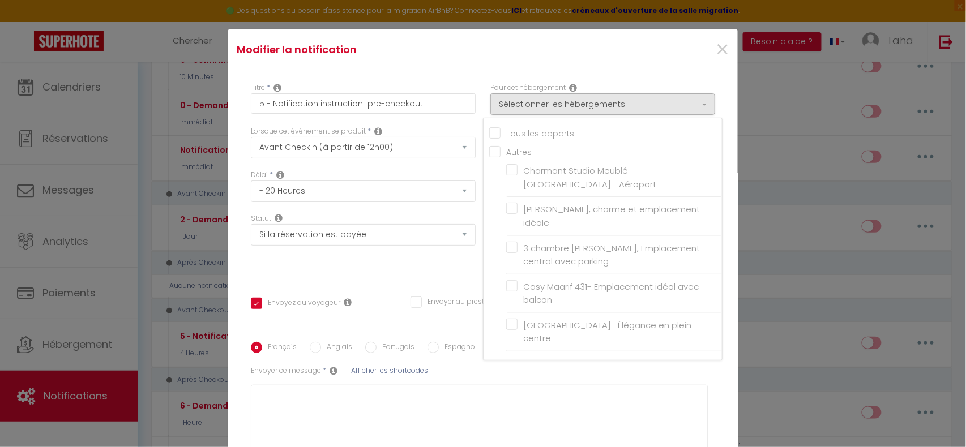
click at [489, 127] on input "Tous les apparts" at bounding box center [605, 132] width 233 height 11
checkbox input "true"
checkbox input "false"
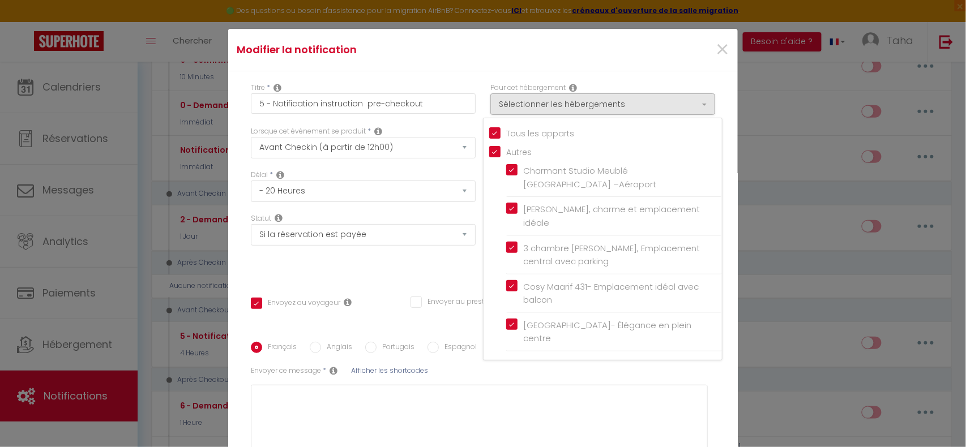
checkbox input "true"
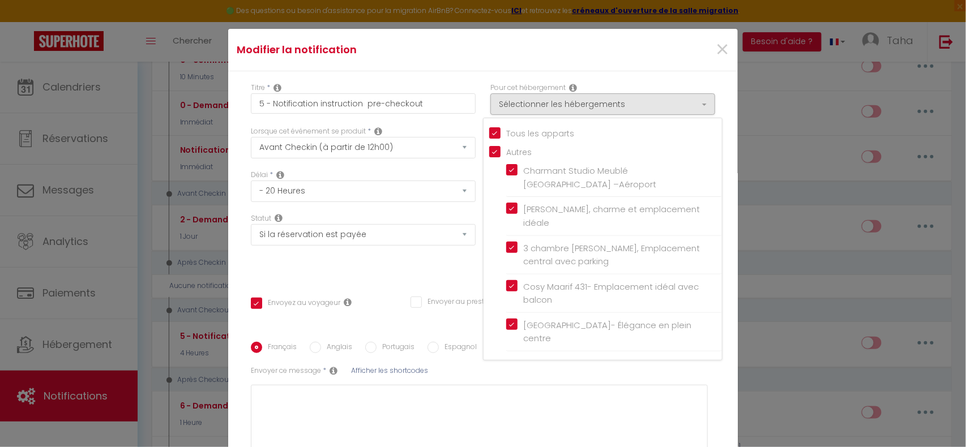
checkbox input "true"
click at [596, 37] on div "×" at bounding box center [651, 49] width 169 height 25
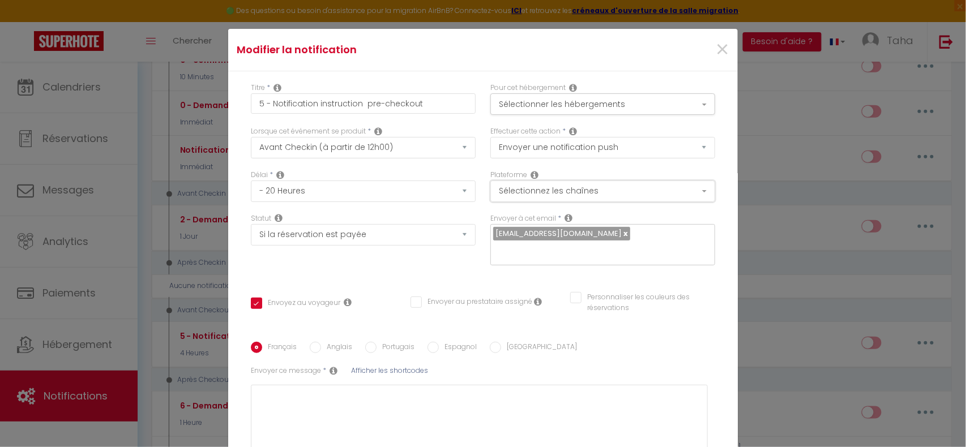
click at [535, 186] on button "Sélectionnez les chaînes" at bounding box center [602, 192] width 225 height 22
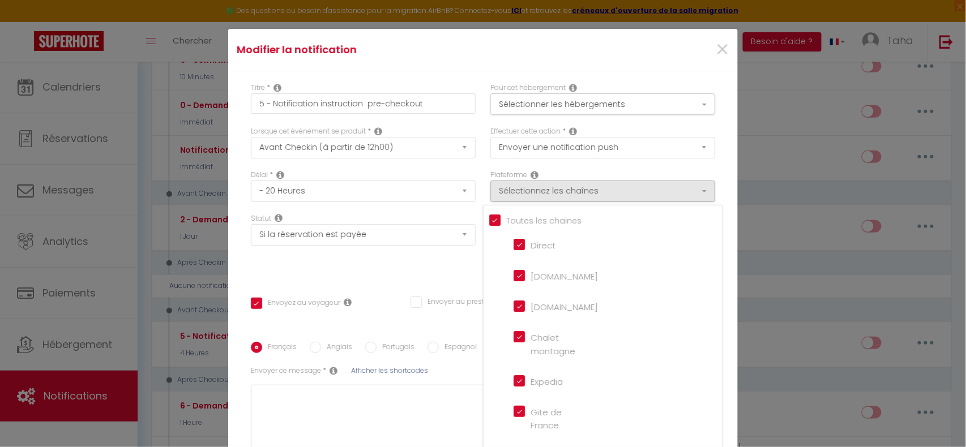
click at [613, 39] on div "×" at bounding box center [651, 49] width 169 height 25
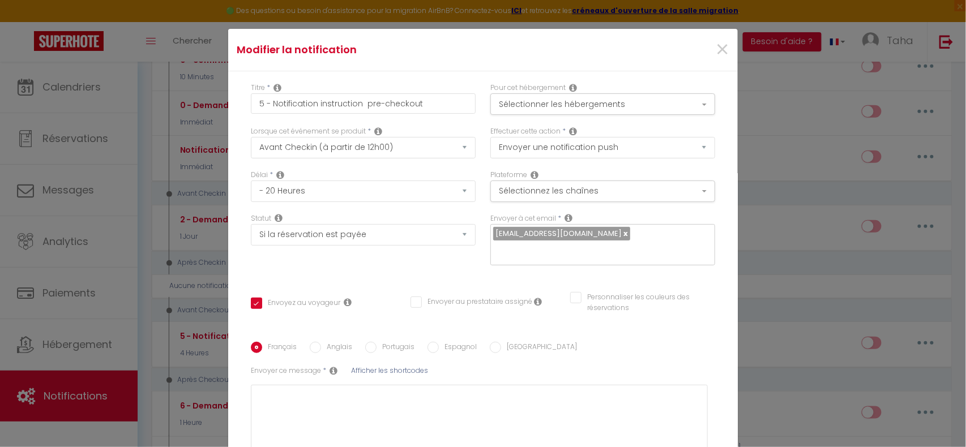
scroll to position [116, 0]
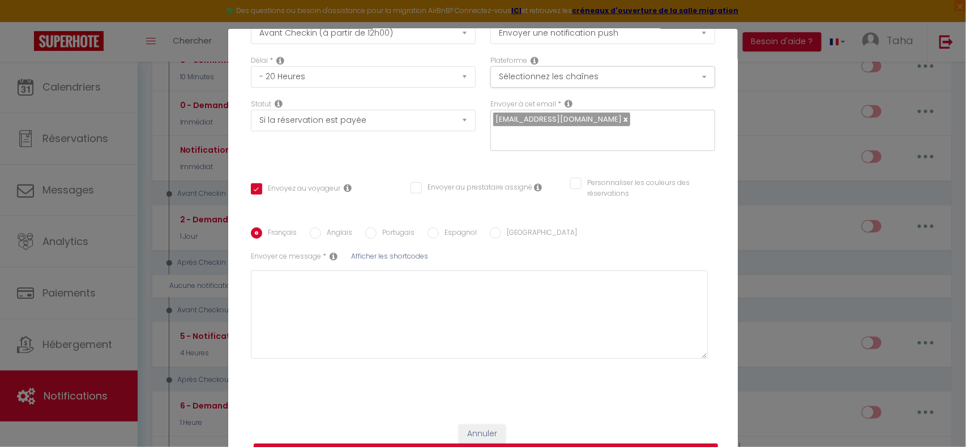
click at [352, 236] on div "Français Anglais Portugais Espagnol [GEOGRAPHIC_DATA]" at bounding box center [483, 234] width 464 height 12
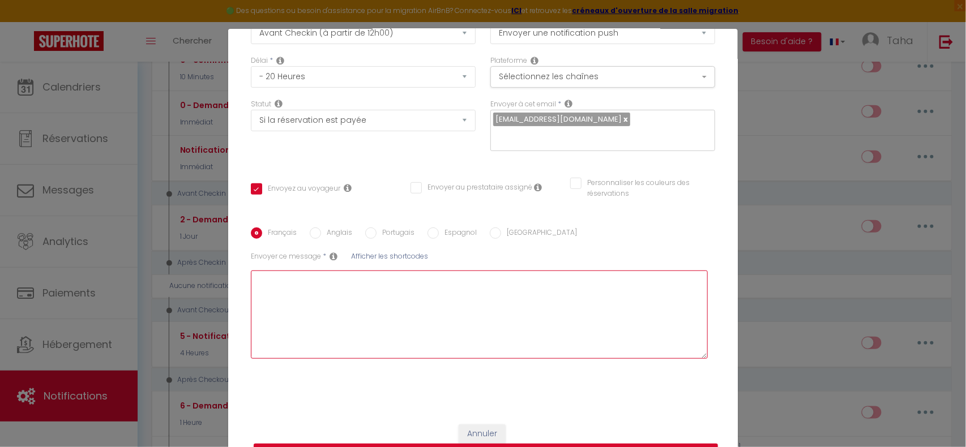
click at [308, 320] on textarea at bounding box center [479, 315] width 457 height 88
paste textarea "Bonjour Lexis Merci [MEDICAL_DATA] d’avoir choisi [GEOGRAPHIC_DATA]- Élégance e…"
type textarea "Bonjour Lexis Merci [MEDICAL_DATA] d’avoir choisi [GEOGRAPHIC_DATA]- Élégance e…"
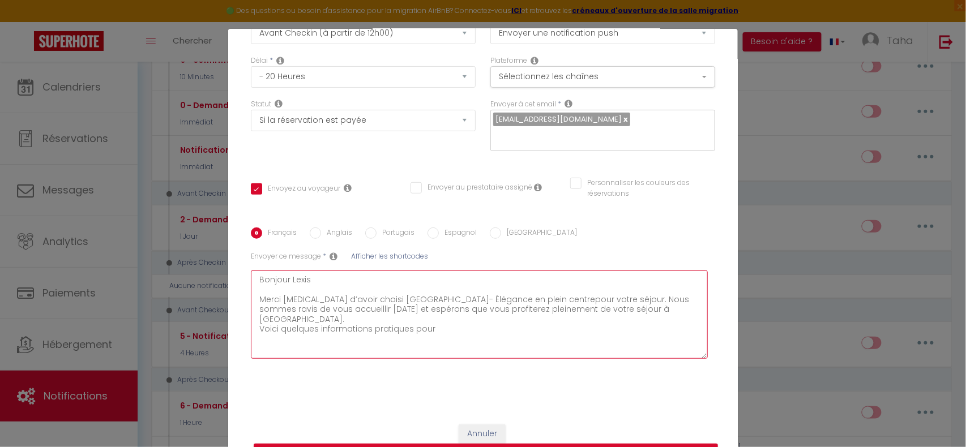
checkbox input "true"
checkbox input "false"
click at [324, 279] on textarea "Bonjour Lexis Merci [MEDICAL_DATA] d’avoir choisi [GEOGRAPHIC_DATA]- Élégance e…" at bounding box center [479, 315] width 457 height 88
type textarea "Bonjour Lexi Merci [MEDICAL_DATA] d’avoir choisi [GEOGRAPHIC_DATA]- Élégance en…"
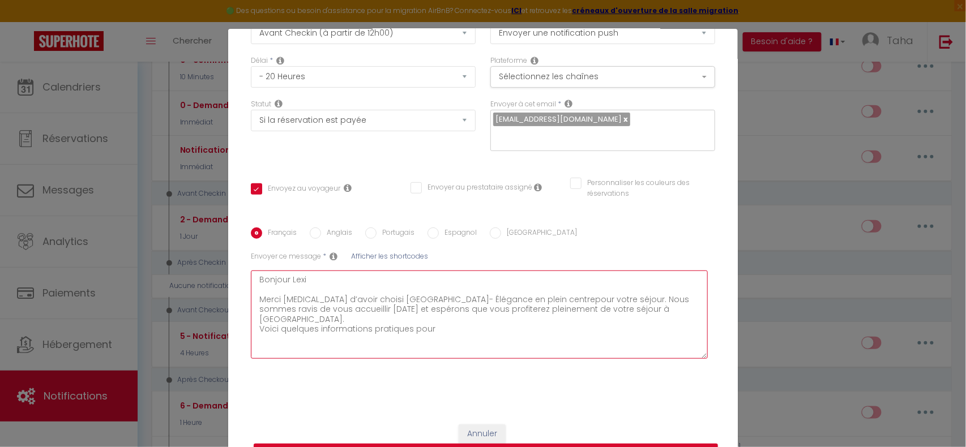
checkbox input "true"
checkbox input "false"
type textarea "Bonjour [PERSON_NAME] Merci [MEDICAL_DATA] d’avoir choisi [GEOGRAPHIC_DATA]- Él…"
checkbox input "true"
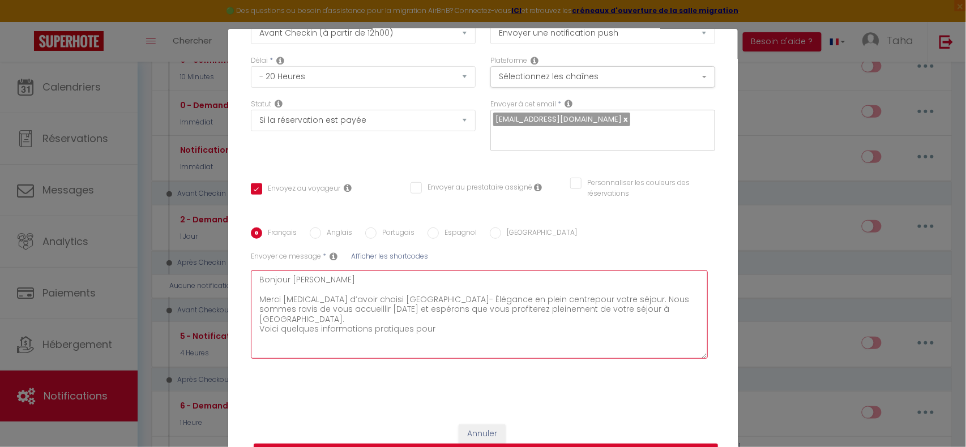
checkbox input "false"
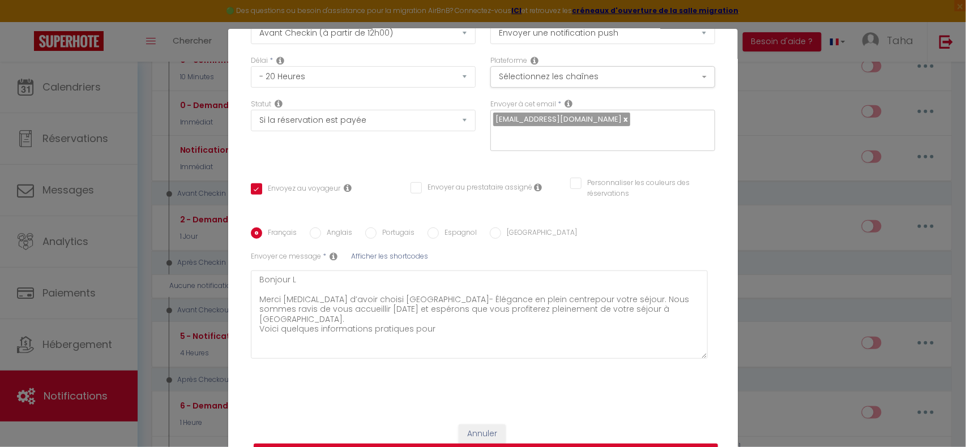
click at [411, 256] on span "Afficher les shortcodes" at bounding box center [389, 256] width 77 height 10
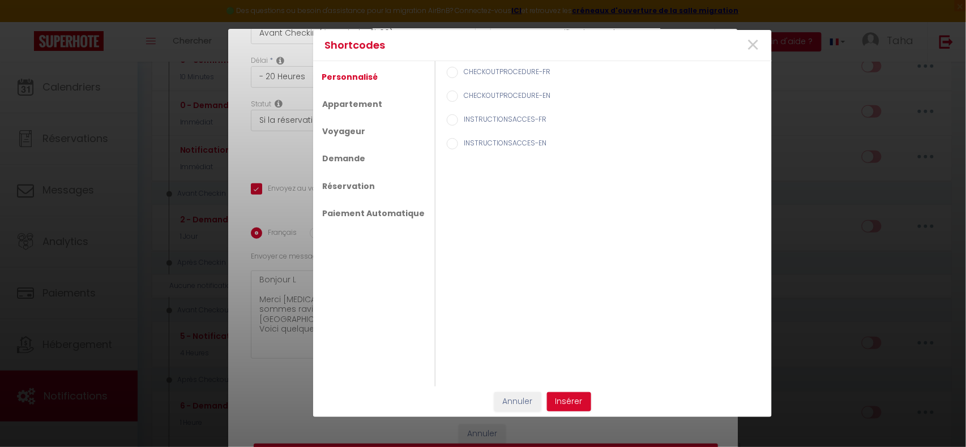
click at [369, 138] on ul "Personnalisé Appartement Voyageur Demande Réservation Paiement Automatique" at bounding box center [374, 224] width 122 height 326
click at [365, 137] on link "Voyageur" at bounding box center [343, 131] width 54 height 20
click at [503, 100] on label "Prénom du voyageur" at bounding box center [496, 97] width 77 height 12
click at [458, 100] on input "Prénom du voyageur" at bounding box center [452, 96] width 11 height 11
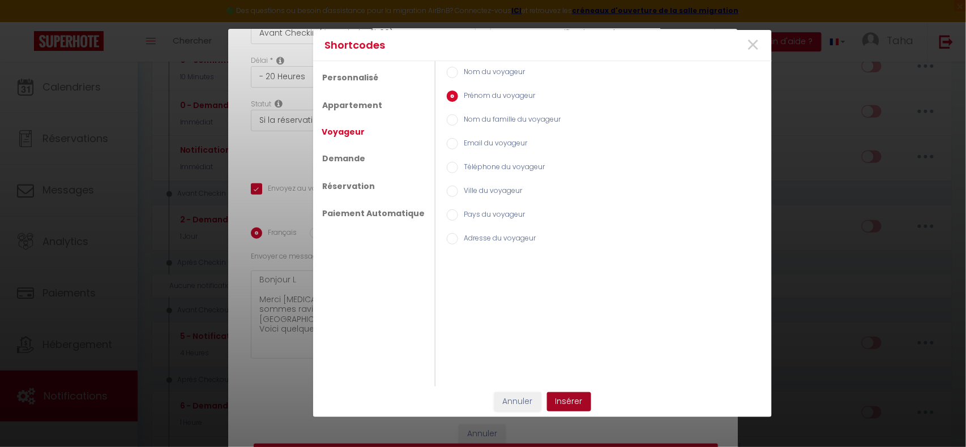
click at [583, 408] on button "Insérer" at bounding box center [569, 401] width 44 height 19
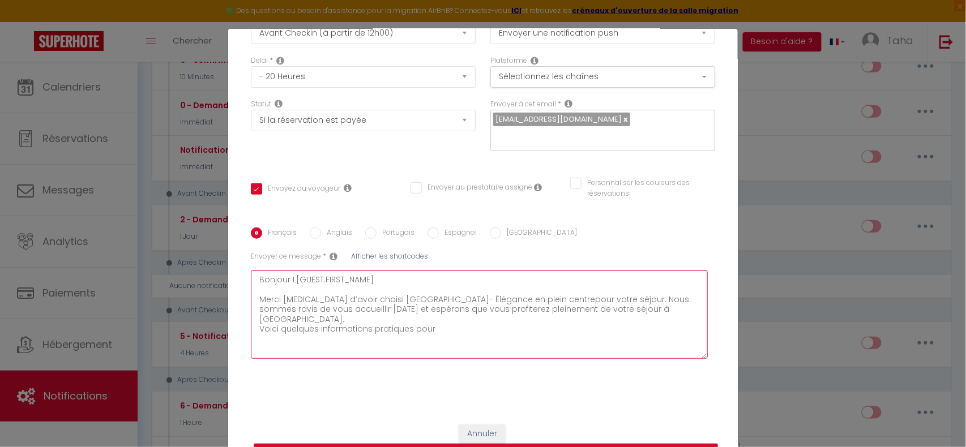
click at [288, 283] on textarea "Bonjour L[GUEST:FIRST_NAME] Merci [MEDICAL_DATA] d’avoir choisi [GEOGRAPHIC_DAT…" at bounding box center [479, 315] width 457 height 88
drag, startPoint x: 495, startPoint y: 296, endPoint x: 360, endPoint y: 304, distance: 135.0
click at [360, 304] on textarea "Bonjour [GUEST:FIRST_NAME] Merci [MEDICAL_DATA] d’avoir choisi [GEOGRAPHIC_DATA…" at bounding box center [479, 315] width 457 height 88
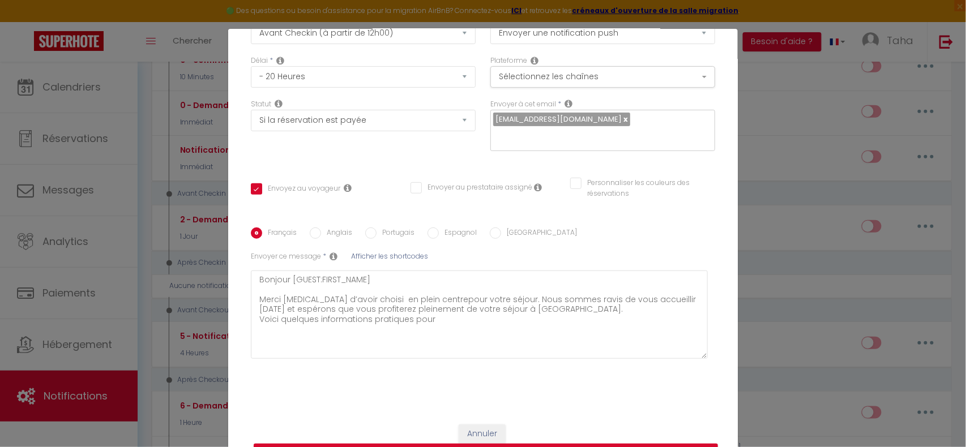
click at [368, 255] on span "Afficher les shortcodes" at bounding box center [389, 256] width 77 height 10
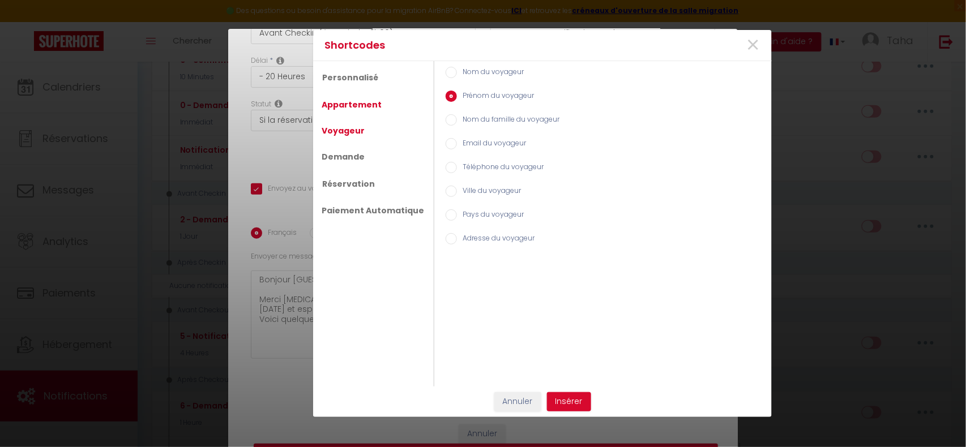
click at [361, 99] on link "Appartement" at bounding box center [351, 105] width 71 height 20
click at [446, 121] on input "Nom de l'appart" at bounding box center [451, 119] width 11 height 11
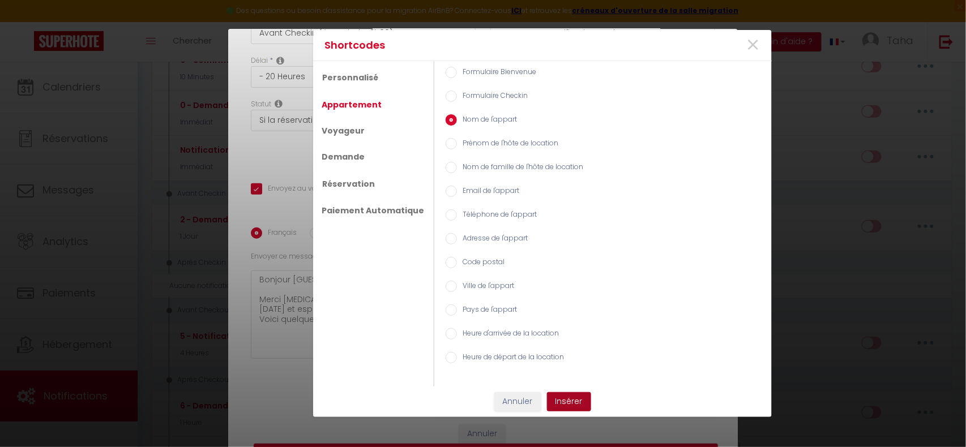
click at [583, 397] on button "Insérer" at bounding box center [569, 401] width 44 height 19
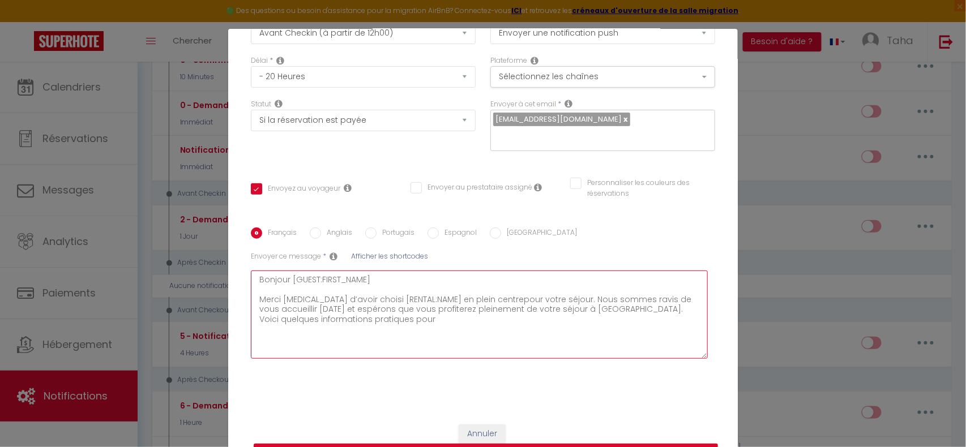
drag, startPoint x: 621, startPoint y: 311, endPoint x: 555, endPoint y: 313, distance: 65.7
click at [555, 313] on textarea "Bonjour [GUEST:FIRST_NAME] Merci [MEDICAL_DATA] d’avoir choisi [RENTAL:NAME] en…" at bounding box center [479, 315] width 457 height 88
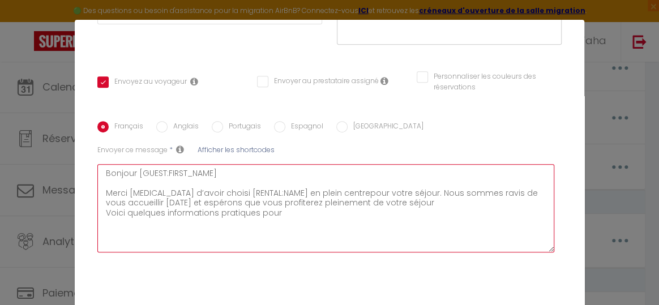
scroll to position [214, 0]
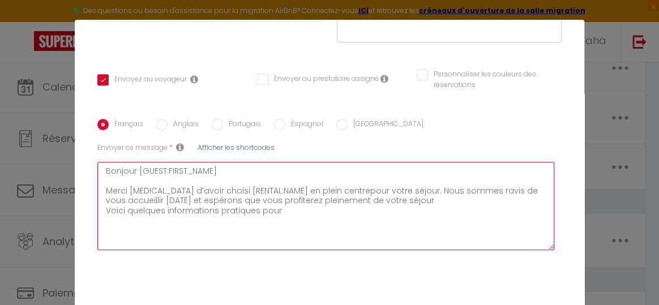
click at [282, 210] on textarea "Bonjour [GUEST:FIRST_NAME] Merci [MEDICAL_DATA] d’avoir choisi [RENTAL:NAME] en…" at bounding box center [325, 206] width 457 height 88
paste textarea "otre confort : Appartment : 428 [ 4 floor] carte acces a recuperer a la recepti…"
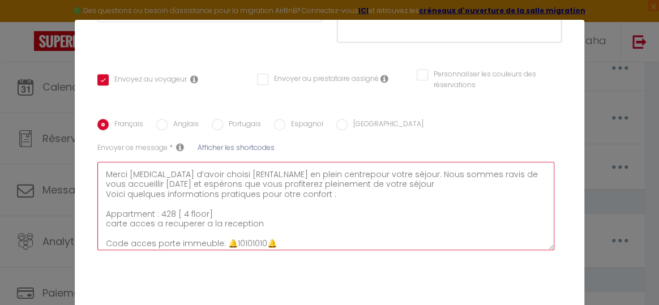
click at [273, 194] on textarea "Bonjour [GUEST:FIRST_NAME] Merci [MEDICAL_DATA] d’avoir choisi [RENTAL:NAME] en…" at bounding box center [325, 206] width 457 height 88
drag, startPoint x: 327, startPoint y: 195, endPoint x: 277, endPoint y: 191, distance: 50.0
click at [277, 191] on textarea "Bonjour [GUEST:FIRST_NAME] Merci [MEDICAL_DATA] d’avoir choisi [RENTAL:NAME] en…" at bounding box center [325, 206] width 457 height 88
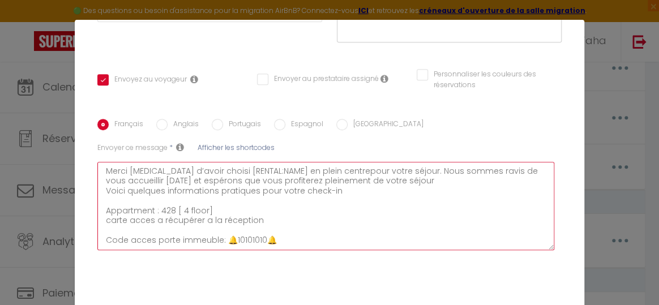
click at [267, 220] on textarea "Bonjour [GUEST:FIRST_NAME] Merci [MEDICAL_DATA] d’avoir choisi [RENTAL:NAME] en…" at bounding box center [325, 206] width 457 height 88
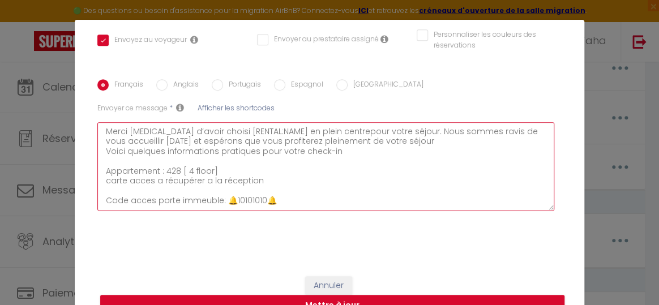
scroll to position [254, 0]
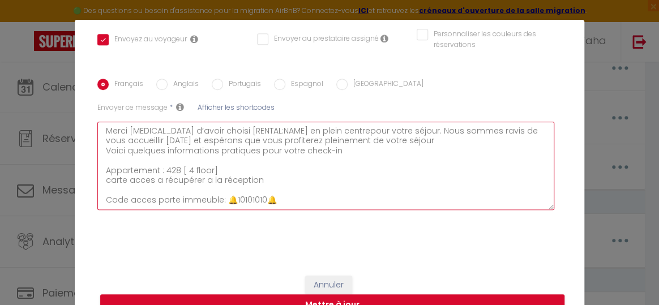
click at [288, 201] on textarea "Bonjour [GUEST:FIRST_NAME] Merci [MEDICAL_DATA] d’avoir choisi [RENTAL:NAME] en…" at bounding box center [325, 166] width 457 height 88
click at [215, 186] on textarea "Bonjour [GUEST:FIRST_NAME] Merci [MEDICAL_DATA] d’avoir choisi [RENTAL:NAME] en…" at bounding box center [325, 166] width 457 height 88
drag, startPoint x: 134, startPoint y: 182, endPoint x: 347, endPoint y: 177, distance: 213.0
click at [347, 177] on textarea "Bonjour [GUEST:FIRST_NAME] Merci [MEDICAL_DATA] d’avoir choisi [RENTAL:NAME] en…" at bounding box center [325, 166] width 457 height 88
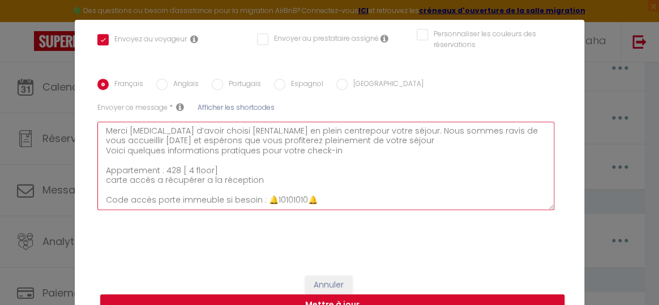
click at [100, 164] on textarea "Bonjour [GUEST:FIRST_NAME] Merci [MEDICAL_DATA] d’avoir choisi [RENTAL:NAME] en…" at bounding box center [325, 166] width 457 height 88
click at [99, 185] on textarea "Bonjour [GUEST:FIRST_NAME] Merci [MEDICAL_DATA] d’avoir choisi [RENTAL:NAME] en…" at bounding box center [325, 166] width 457 height 88
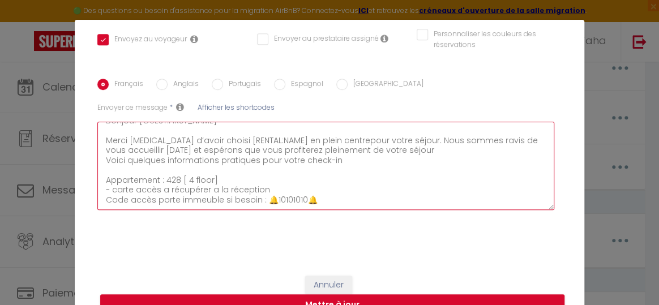
scroll to position [29, 0]
click at [326, 181] on textarea "Bonjour [GUEST:FIRST_NAME] Merci [MEDICAL_DATA] d’avoir choisi [RENTAL:NAME] en…" at bounding box center [325, 166] width 457 height 88
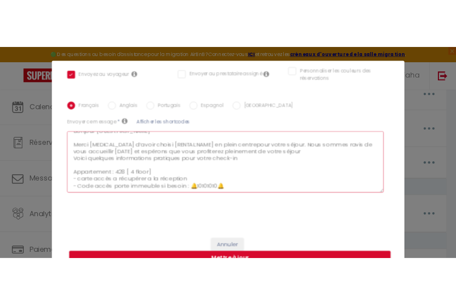
scroll to position [36, 0]
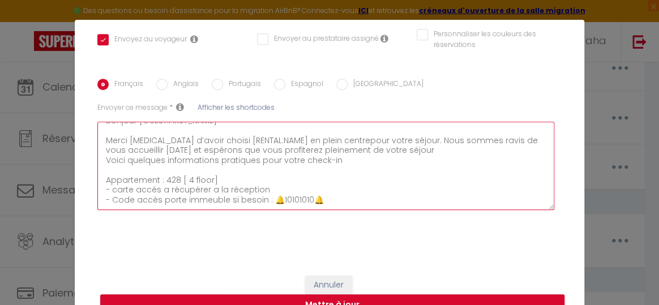
paste textarea "Localisation: [STREET_ADDRESS]"
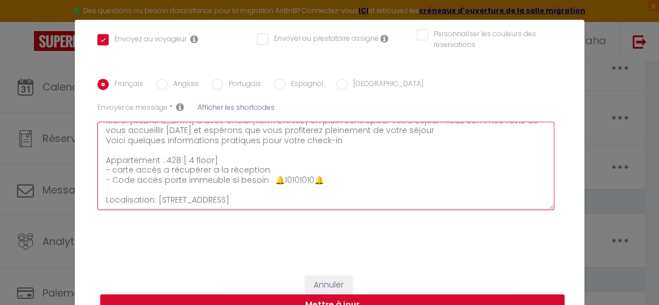
drag, startPoint x: 438, startPoint y: 198, endPoint x: 153, endPoint y: 195, distance: 284.8
click at [153, 195] on textarea "Bonjour [GUEST:FIRST_NAME] Merci [MEDICAL_DATA] d’avoir choisi [RENTAL:NAME] en…" at bounding box center [325, 166] width 457 height 88
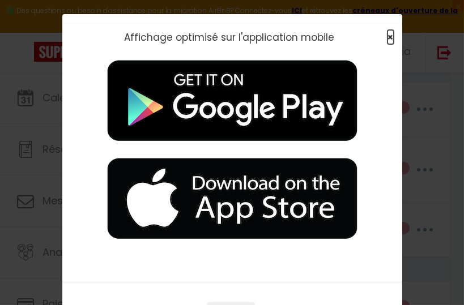
click at [387, 35] on span "×" at bounding box center [390, 37] width 6 height 14
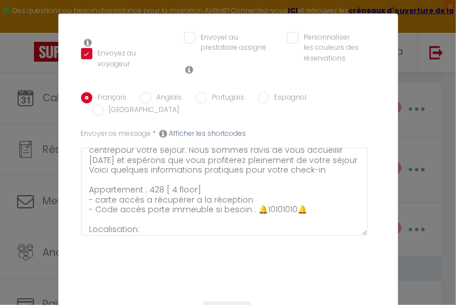
click at [153, 215] on div "Français Anglais Portugais Espagnol Italien Sujet * Procédure pour votre départ…" at bounding box center [228, 169] width 294 height 189
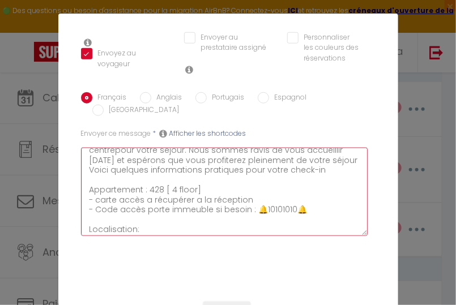
click at [154, 210] on textarea "Bonjour [GUEST:FIRST_NAME] Merci [MEDICAL_DATA] d’avoir choisi [RENTAL:NAME] en…" at bounding box center [224, 192] width 287 height 88
paste textarea "[GEOGRAPHIC_DATA] 41"
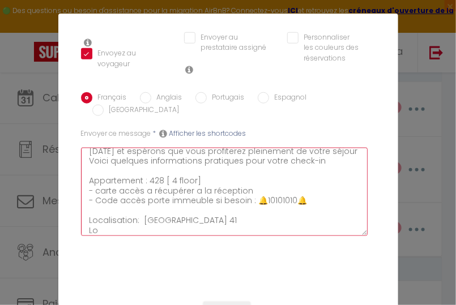
click at [259, 204] on textarea "Bonjour [GUEST:FIRST_NAME] Merci [MEDICAL_DATA] d’avoir choisi [RENTAL:NAME] en…" at bounding box center [224, 192] width 287 height 88
click at [220, 197] on textarea "Bonjour [GUEST:FIRST_NAME] Merci [MEDICAL_DATA] d’avoir choisi [RENTAL:NAME] en…" at bounding box center [224, 192] width 287 height 88
paste textarea "[STREET_ADDRESS]"
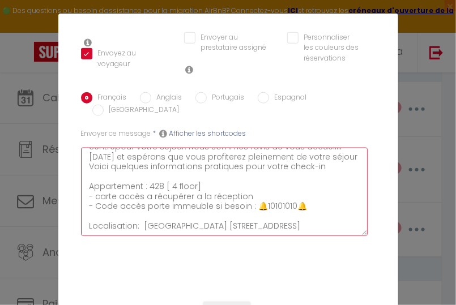
click at [225, 199] on textarea "Bonjour [GUEST:FIRST_NAME] Merci [MEDICAL_DATA] d’avoir choisi [RENTAL:NAME] en…" at bounding box center [224, 192] width 287 height 88
drag, startPoint x: 106, startPoint y: 211, endPoint x: 73, endPoint y: 211, distance: 33.4
click at [73, 211] on div "Titre * 5 - Notification instruction pre-checkout Pour cet hébergement Sélectio…" at bounding box center [228, 46] width 340 height 489
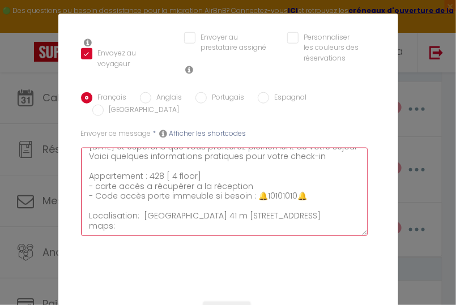
click at [99, 202] on textarea "Bonjour [GUEST:FIRST_NAME] Merci [MEDICAL_DATA] d’avoir choisi [RENTAL:NAME] en…" at bounding box center [224, 192] width 287 height 88
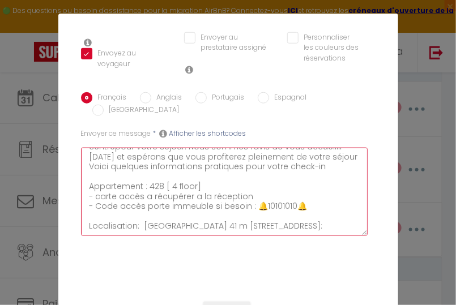
click at [91, 206] on textarea "Bonjour [GUEST:FIRST_NAME] Merci [MEDICAL_DATA] d’avoir choisi [RENTAL:NAME] en…" at bounding box center [224, 192] width 287 height 88
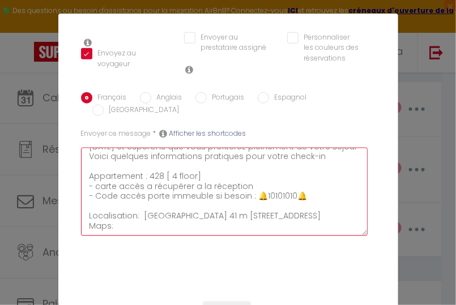
click at [122, 208] on textarea "Bonjour [GUEST:FIRST_NAME] Merci [MEDICAL_DATA] d’avoir choisi [RENTAL:NAME] en…" at bounding box center [224, 192] width 287 height 88
paste textarea "[URL][DOMAIN_NAME]"
click at [112, 203] on textarea "Bonjour [GUEST:FIRST_NAME] Merci [MEDICAL_DATA] d’avoir choisi [RENTAL:NAME] en…" at bounding box center [224, 192] width 287 height 88
click at [311, 203] on textarea "Bonjour [GUEST:FIRST_NAME] Merci [MEDICAL_DATA] d’avoir choisi [RENTAL:NAME] en…" at bounding box center [224, 192] width 287 height 88
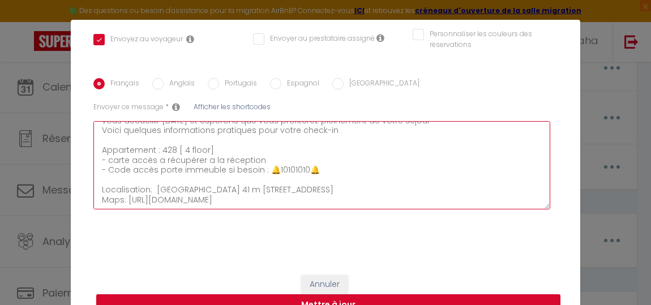
scroll to position [59, 0]
click at [333, 157] on textarea "Bonjour [GUEST:FIRST_NAME] Merci [MEDICAL_DATA] d’avoir choisi [RENTAL:NAME] en…" at bounding box center [321, 165] width 457 height 88
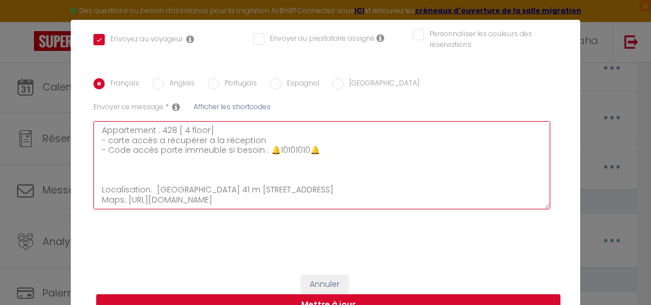
paste textarea "[URL][DOMAIN_NAME]"
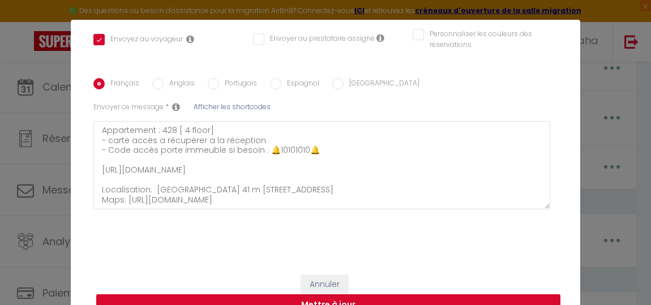
click at [369, 297] on button "Mettre à jour" at bounding box center [328, 305] width 464 height 22
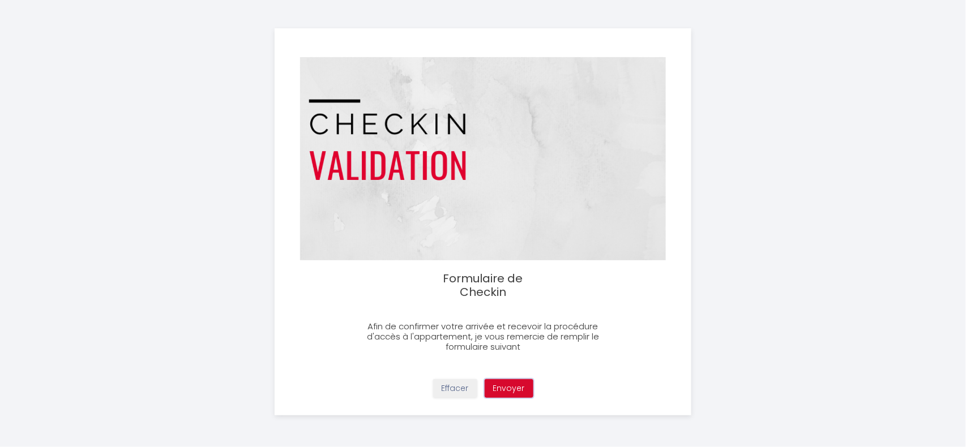
click at [526, 385] on button "Envoyer" at bounding box center [509, 388] width 49 height 19
